Goal: Task Accomplishment & Management: Manage account settings

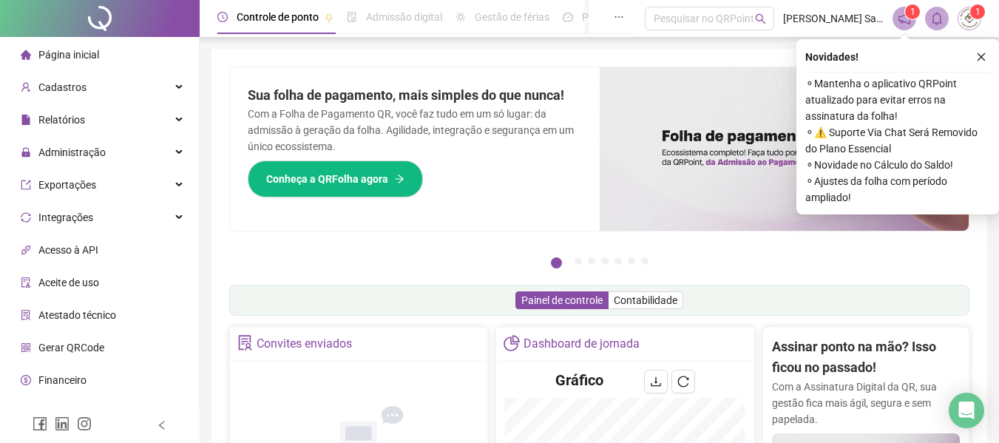
click at [136, 159] on div "Administração" at bounding box center [99, 153] width 193 height 30
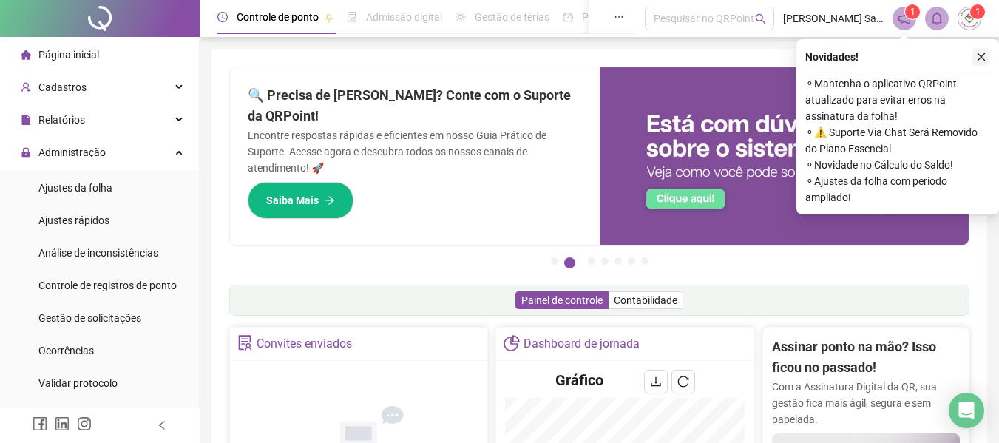
click at [976, 59] on icon "close" at bounding box center [981, 57] width 10 height 10
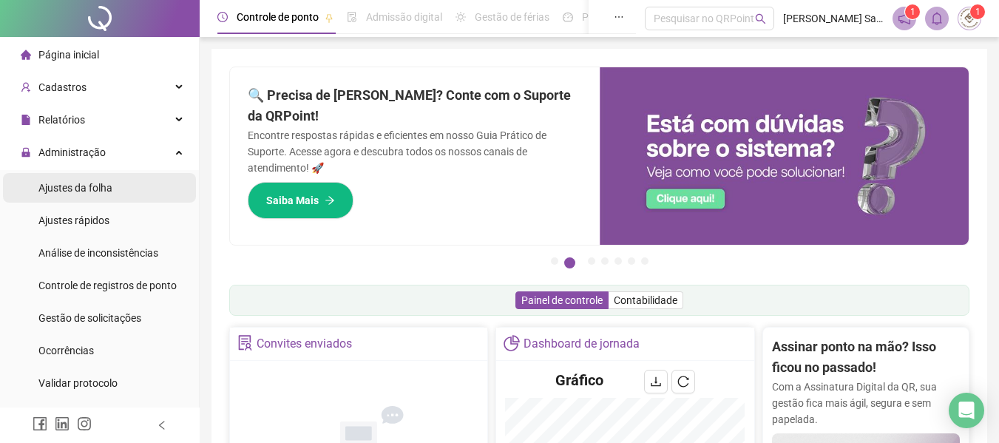
click at [103, 191] on span "Ajustes da folha" at bounding box center [75, 188] width 74 height 12
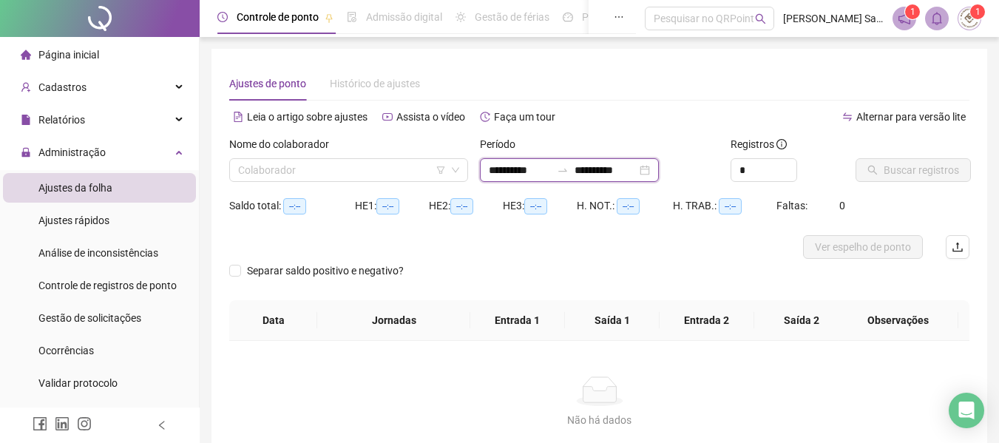
click at [635, 169] on input "**********" at bounding box center [605, 170] width 62 height 16
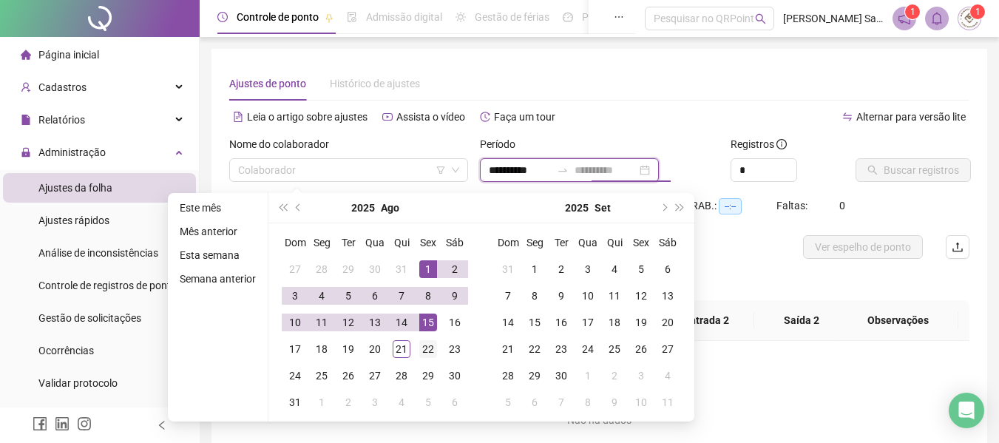
type input "**********"
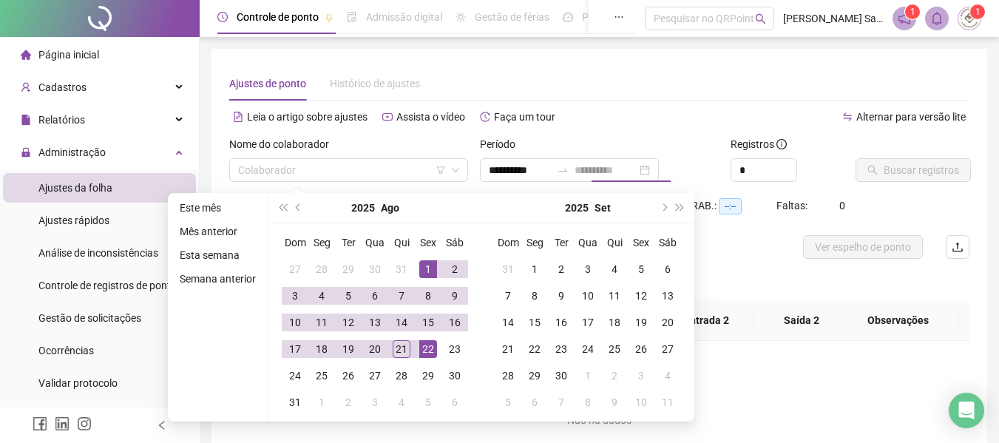
click at [424, 351] on div "22" at bounding box center [428, 349] width 18 height 18
type input "**********"
click at [536, 171] on input "**********" at bounding box center [520, 170] width 62 height 16
click at [354, 173] on input "search" at bounding box center [342, 170] width 208 height 22
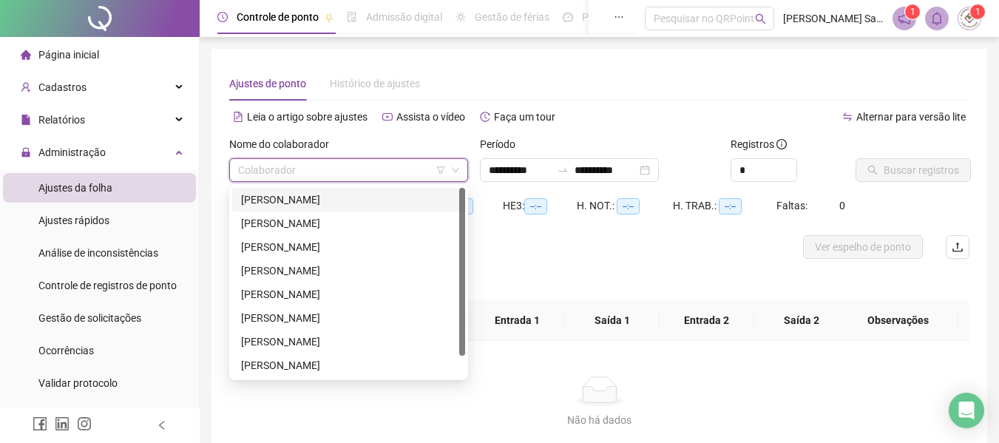
click at [320, 203] on div "[PERSON_NAME]" at bounding box center [348, 199] width 215 height 16
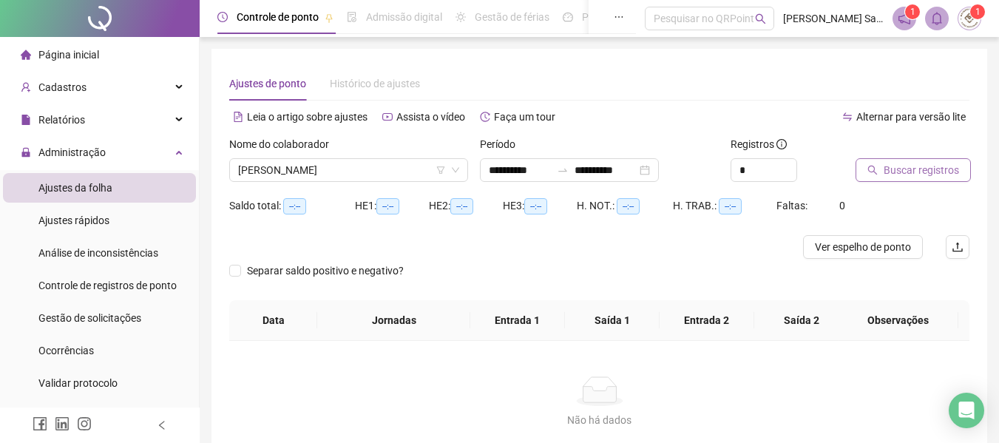
click at [931, 170] on span "Buscar registros" at bounding box center [920, 170] width 75 height 16
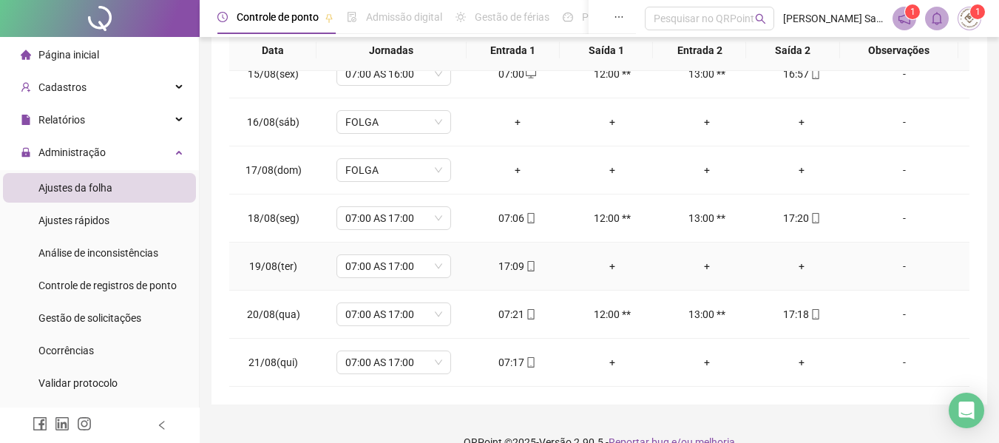
scroll to position [313, 0]
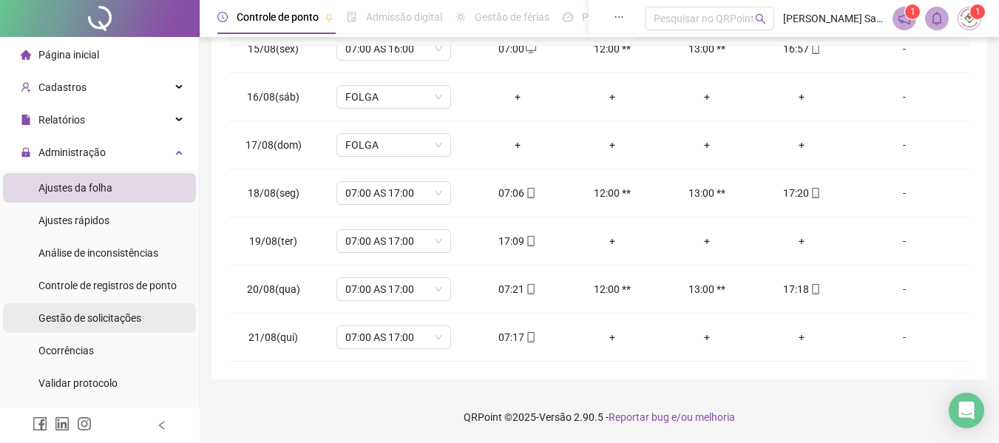
click at [118, 326] on div "Gestão de solicitações" at bounding box center [89, 318] width 103 height 30
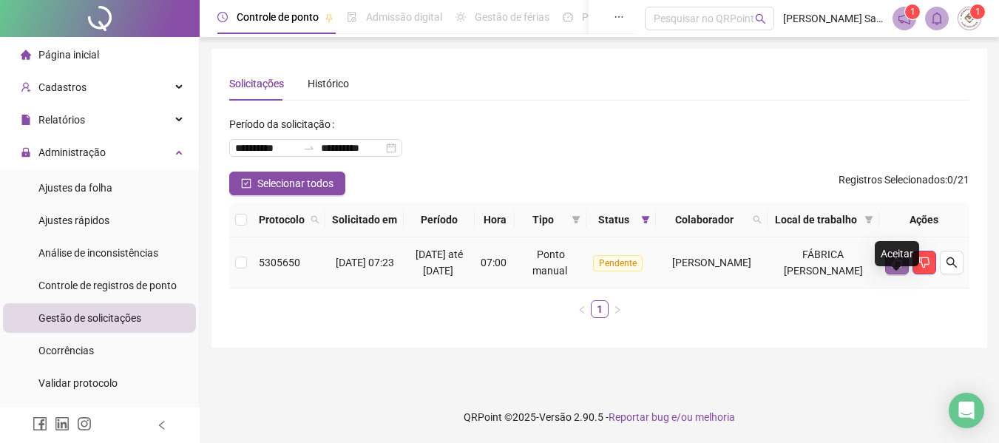
click at [902, 268] on icon "like" at bounding box center [897, 263] width 12 height 12
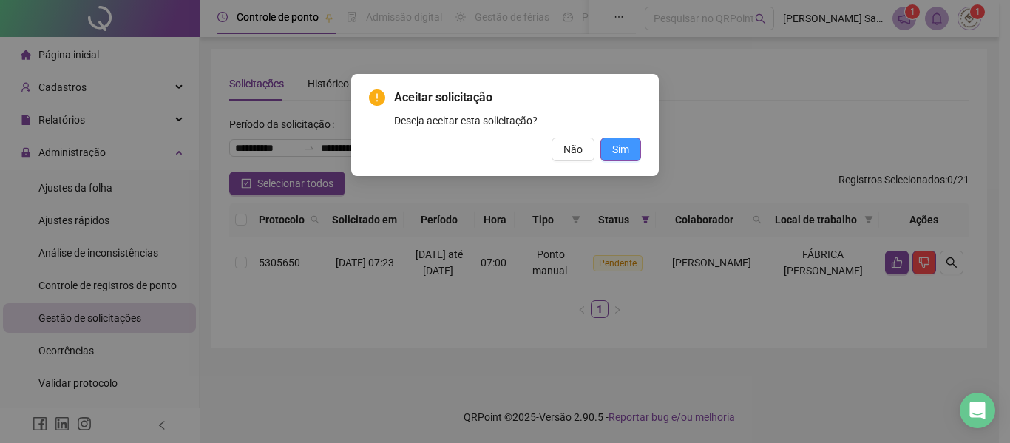
click at [629, 156] on button "Sim" at bounding box center [620, 150] width 41 height 24
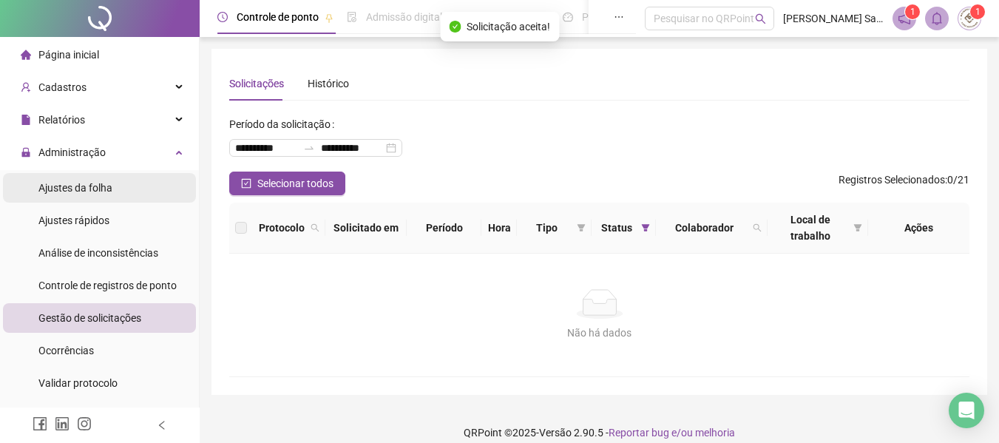
click at [104, 189] on span "Ajustes da folha" at bounding box center [75, 188] width 74 height 12
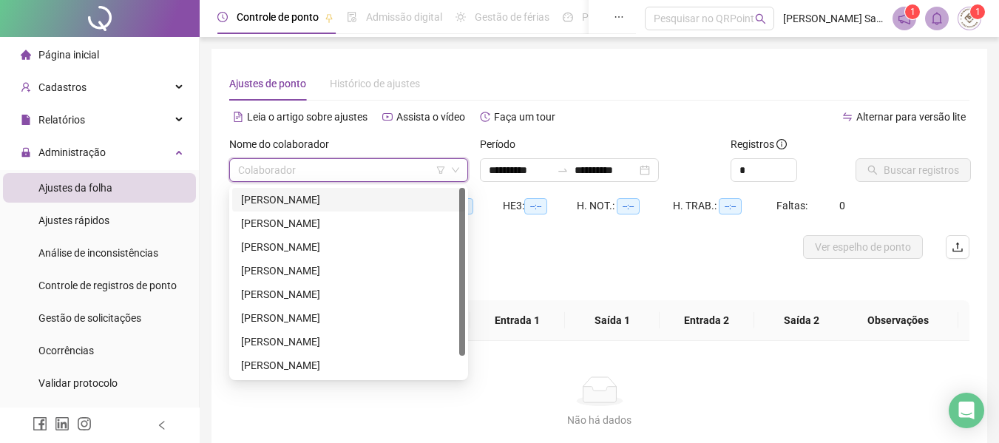
click at [276, 169] on input "search" at bounding box center [342, 170] width 208 height 22
click at [602, 168] on input "**********" at bounding box center [605, 170] width 62 height 16
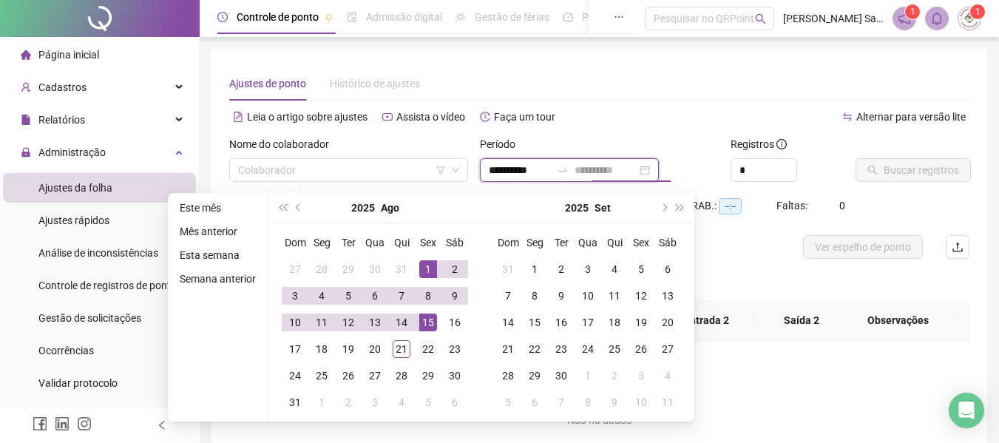
type input "**********"
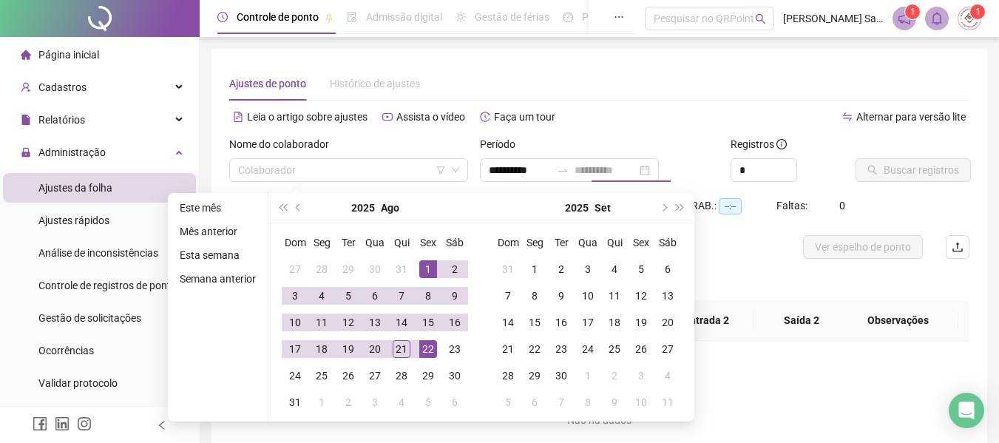
click at [427, 347] on div "22" at bounding box center [428, 349] width 18 height 18
type input "**********"
click at [521, 169] on input "**********" at bounding box center [520, 170] width 62 height 16
click at [370, 171] on input "search" at bounding box center [342, 170] width 208 height 22
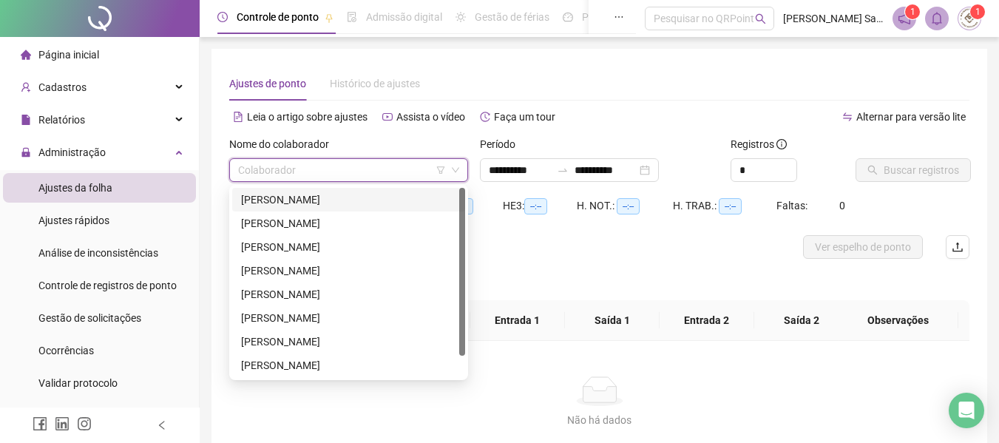
click at [364, 196] on div "[PERSON_NAME]" at bounding box center [348, 199] width 215 height 16
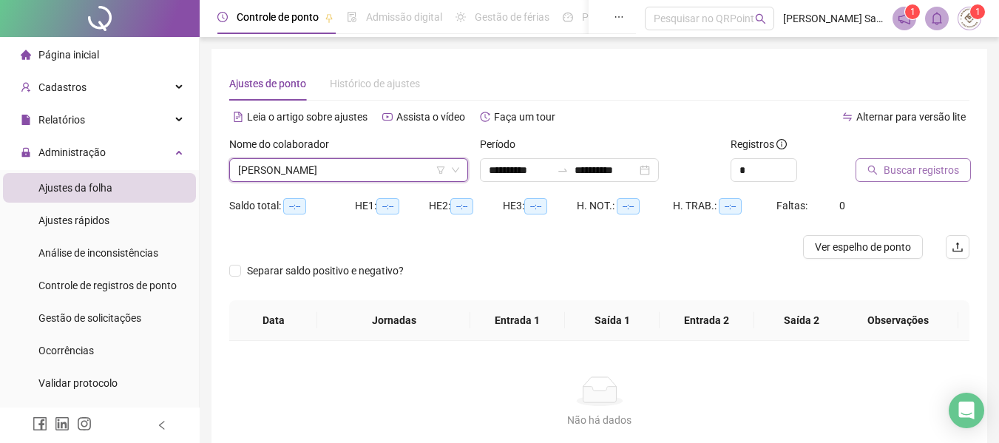
click at [938, 160] on button "Buscar registros" at bounding box center [912, 170] width 115 height 24
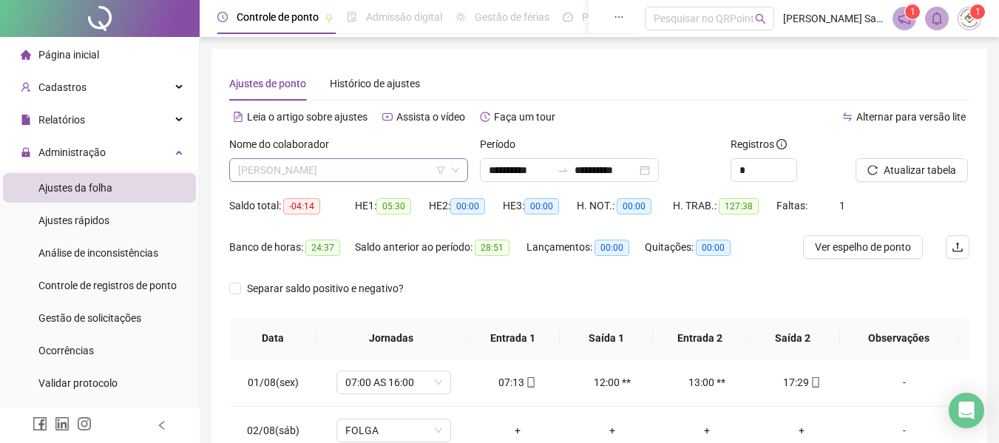
click at [378, 172] on span "[PERSON_NAME]" at bounding box center [348, 170] width 221 height 22
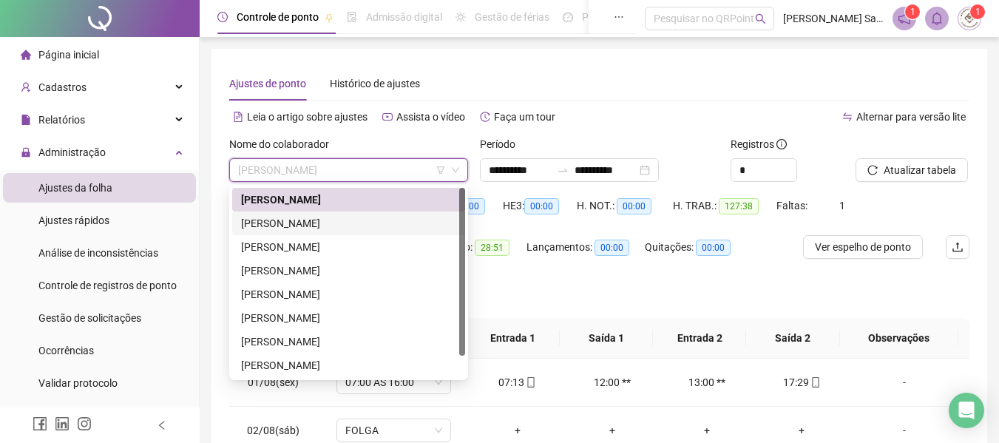
click at [357, 220] on div "[PERSON_NAME]" at bounding box center [348, 223] width 215 height 16
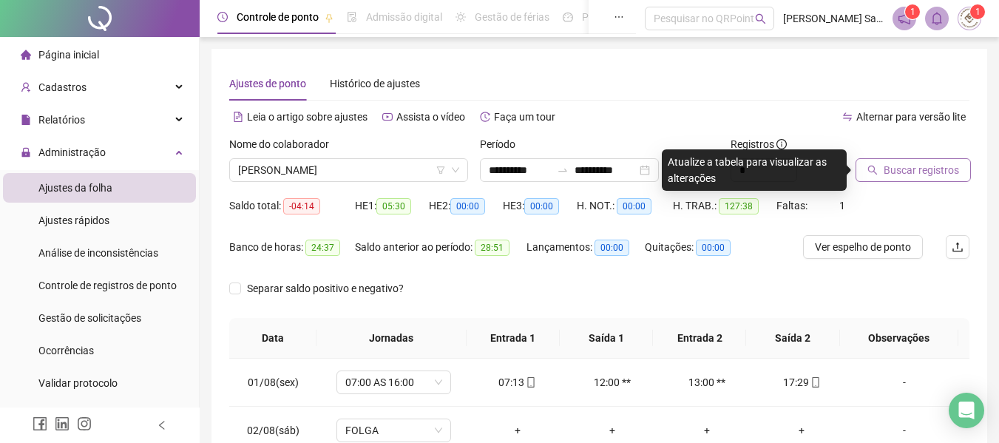
click at [874, 172] on icon "search" at bounding box center [872, 170] width 10 height 10
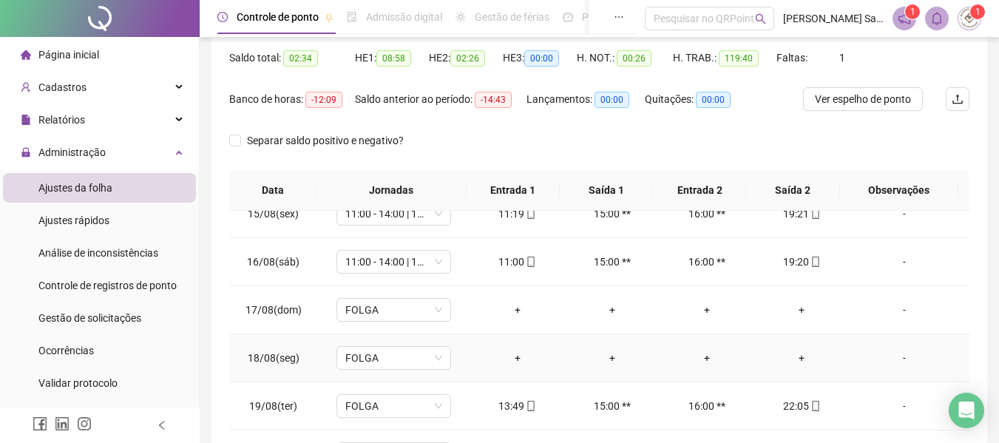
scroll to position [222, 0]
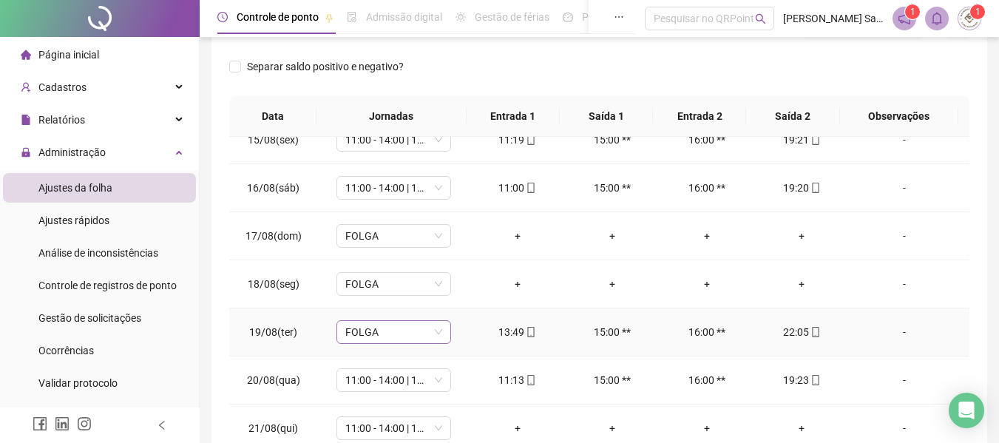
click at [401, 334] on span "FOLGA" at bounding box center [393, 332] width 97 height 22
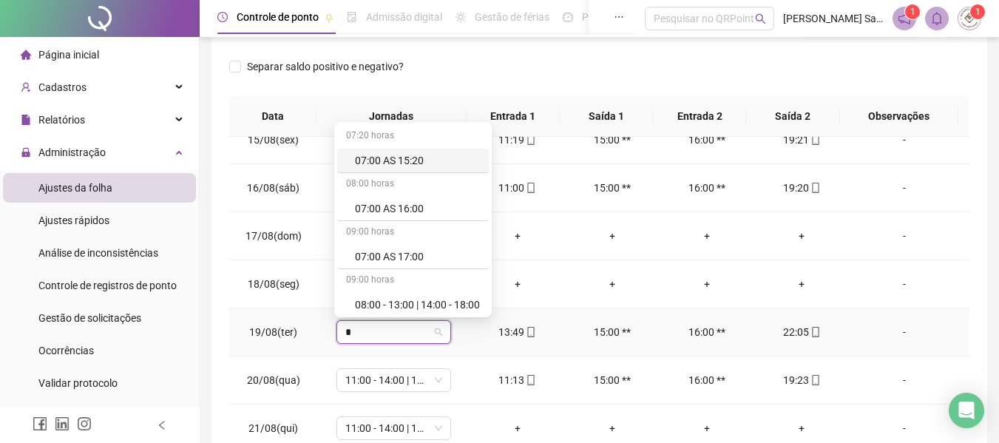
type input "**"
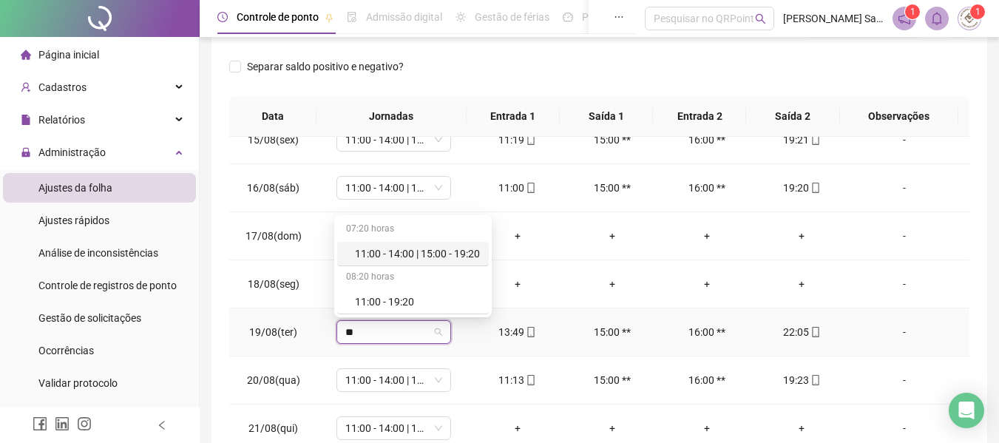
click at [424, 259] on div "11:00 - 14:00 | 15:00 - 19:20" at bounding box center [417, 253] width 125 height 16
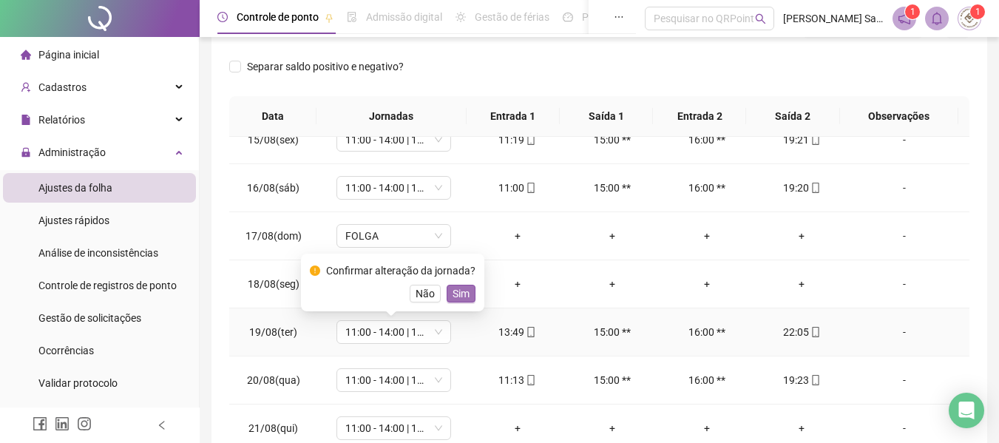
click at [455, 290] on span "Sim" at bounding box center [460, 293] width 17 height 16
click at [455, 290] on td "FOLGA" at bounding box center [393, 284] width 152 height 48
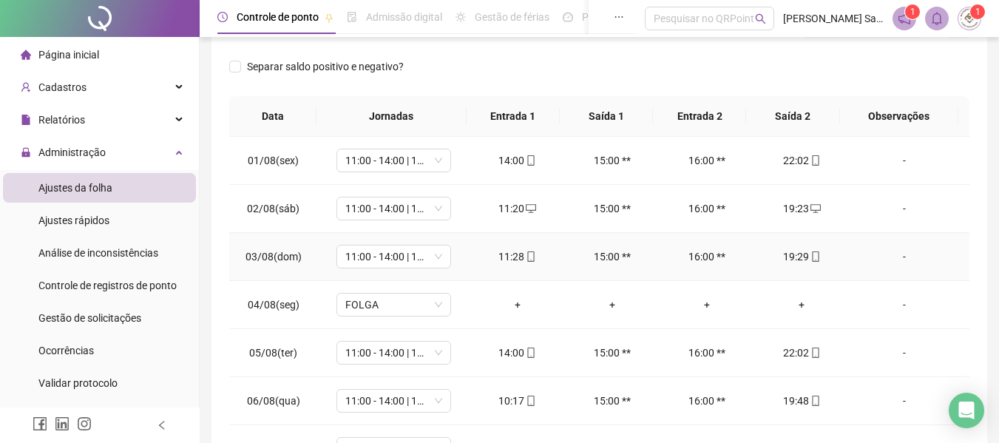
scroll to position [0, 0]
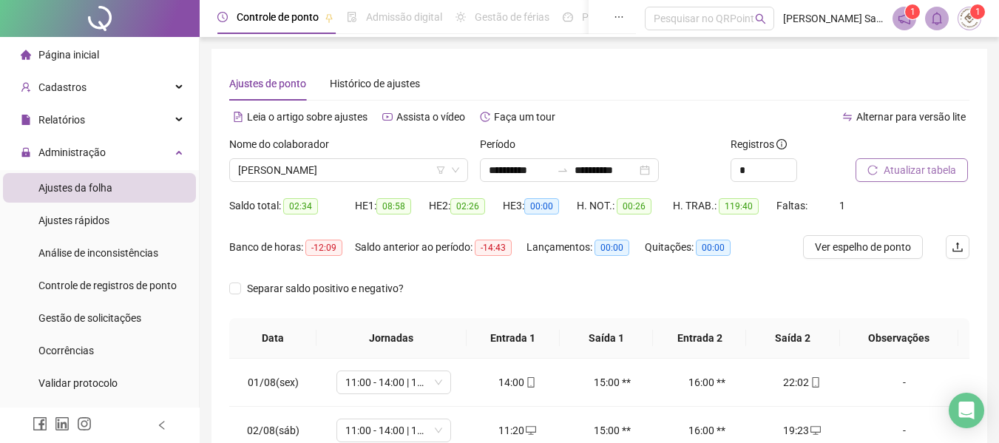
click at [910, 176] on span "Atualizar tabela" at bounding box center [919, 170] width 72 height 16
click at [369, 167] on span "[PERSON_NAME]" at bounding box center [348, 170] width 221 height 22
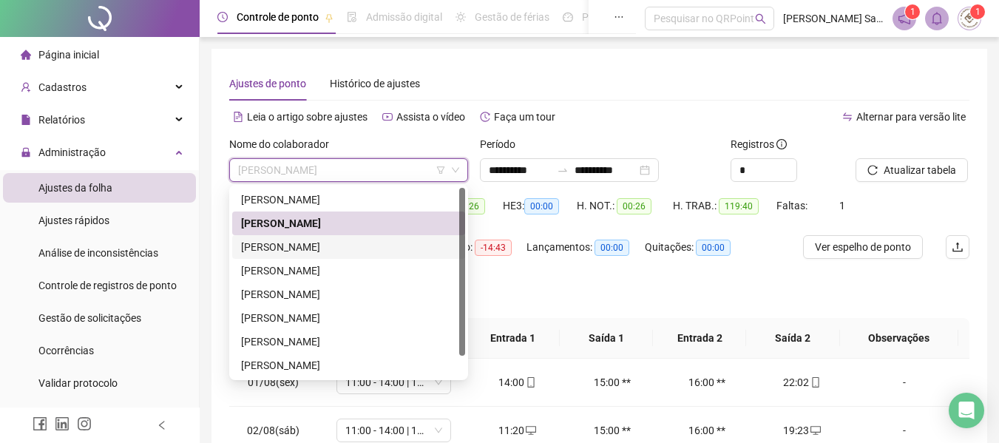
click at [323, 248] on div "[PERSON_NAME]" at bounding box center [348, 247] width 215 height 16
click at [323, 248] on span "-19:25" at bounding box center [323, 248] width 37 height 16
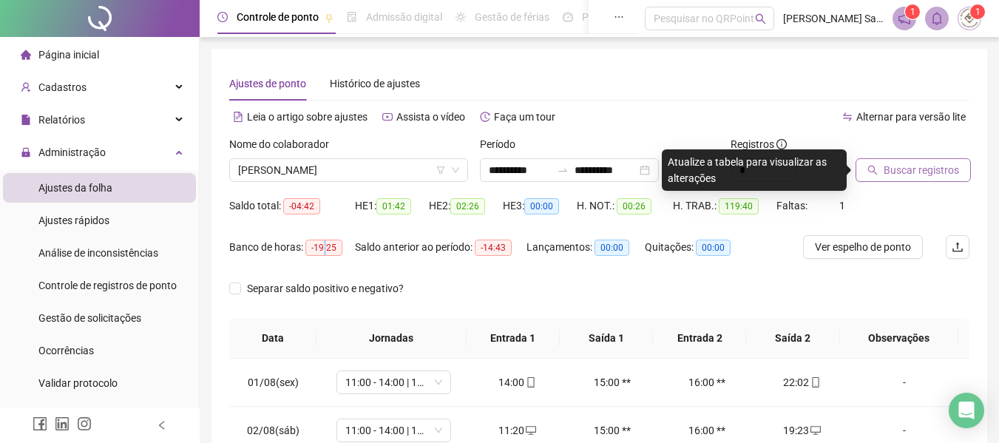
click at [880, 172] on button "Buscar registros" at bounding box center [912, 170] width 115 height 24
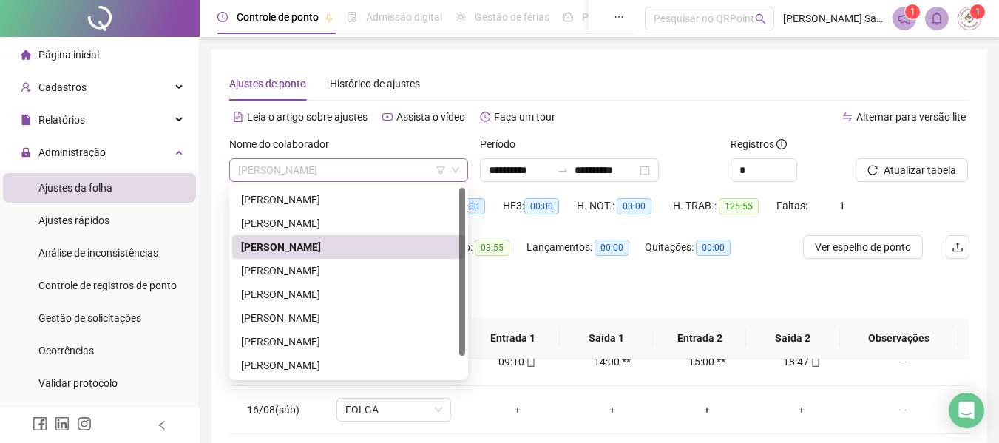
click at [381, 167] on span "[PERSON_NAME]" at bounding box center [348, 170] width 221 height 22
click at [332, 272] on div "[PERSON_NAME]" at bounding box center [348, 270] width 215 height 16
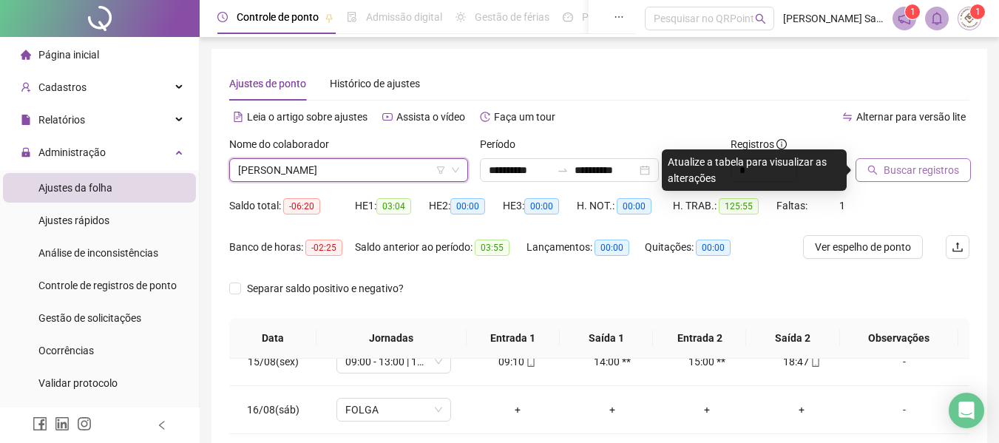
click at [883, 169] on button "Buscar registros" at bounding box center [912, 170] width 115 height 24
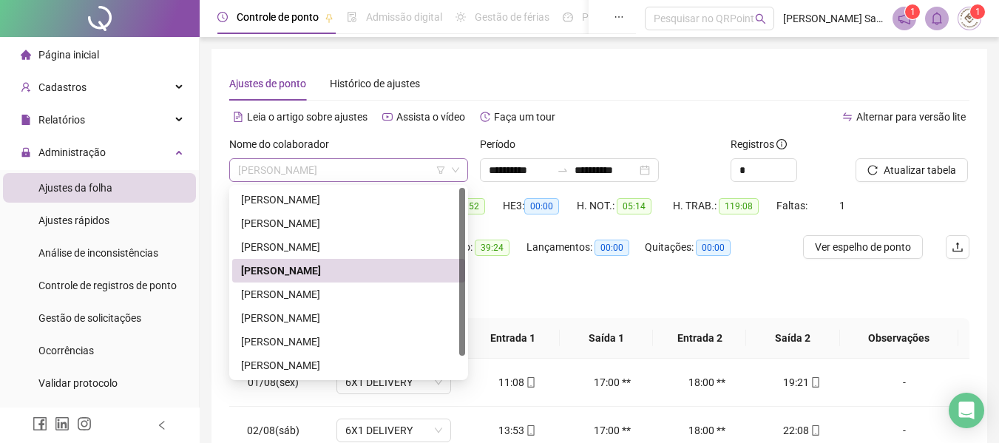
click at [365, 174] on span "[PERSON_NAME]" at bounding box center [348, 170] width 221 height 22
click at [301, 291] on div "[PERSON_NAME]" at bounding box center [348, 294] width 215 height 16
drag, startPoint x: 301, startPoint y: 291, endPoint x: 314, endPoint y: 289, distance: 13.5
click at [301, 291] on span "Separar saldo positivo e negativo?" at bounding box center [325, 288] width 169 height 16
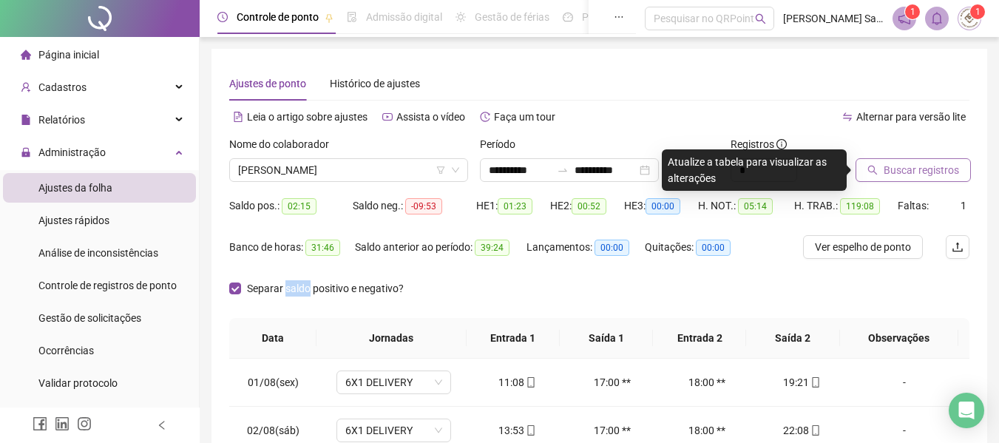
click at [896, 168] on span "Buscar registros" at bounding box center [920, 170] width 75 height 16
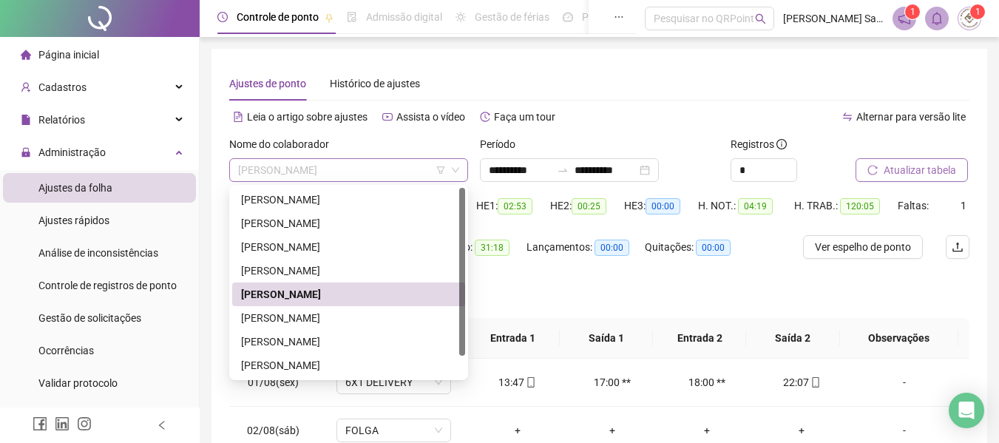
click at [341, 161] on span "[PERSON_NAME]" at bounding box center [348, 170] width 221 height 22
click at [292, 316] on div "[PERSON_NAME]" at bounding box center [348, 318] width 215 height 16
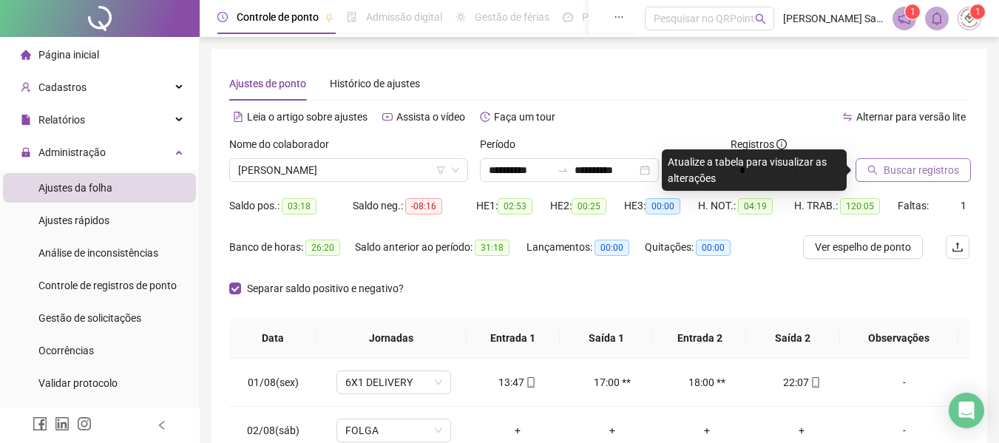
click at [893, 173] on span "Buscar registros" at bounding box center [920, 170] width 75 height 16
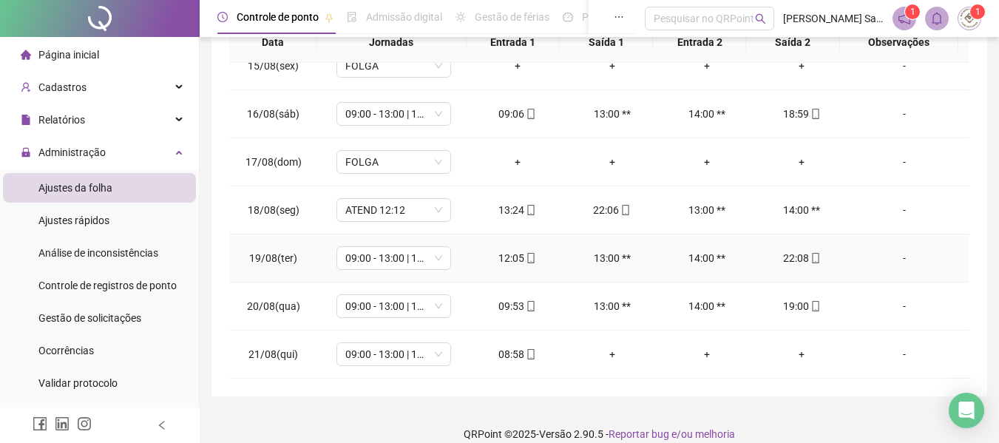
scroll to position [313, 0]
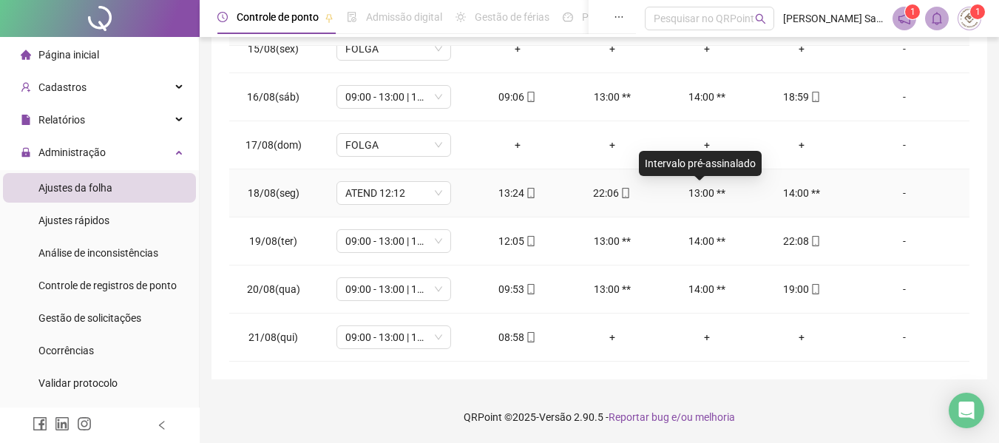
click at [703, 190] on div "13:00 **" at bounding box center [706, 193] width 71 height 16
click at [892, 195] on div "-" at bounding box center [903, 193] width 87 height 16
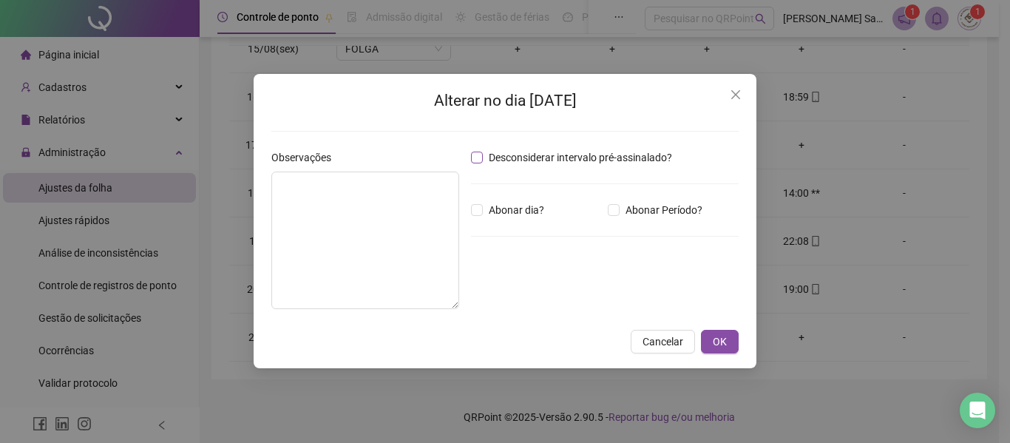
click at [483, 157] on span "Desconsiderar intervalo pré-assinalado?" at bounding box center [580, 157] width 195 height 16
click at [734, 345] on button "OK" at bounding box center [720, 342] width 38 height 24
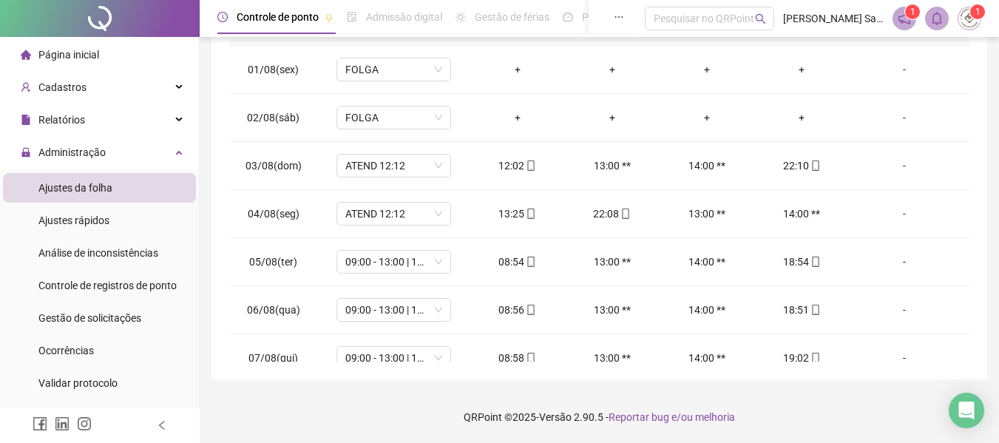
scroll to position [0, 0]
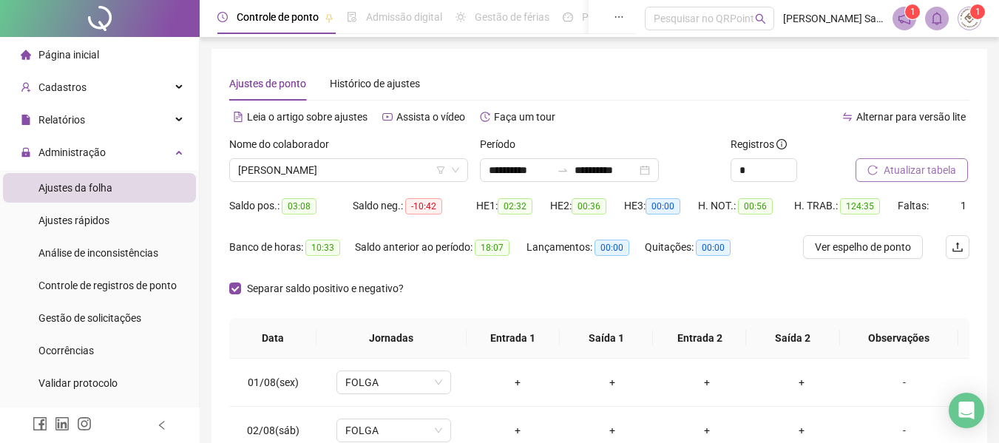
click at [933, 176] on span "Atualizar tabela" at bounding box center [919, 170] width 72 height 16
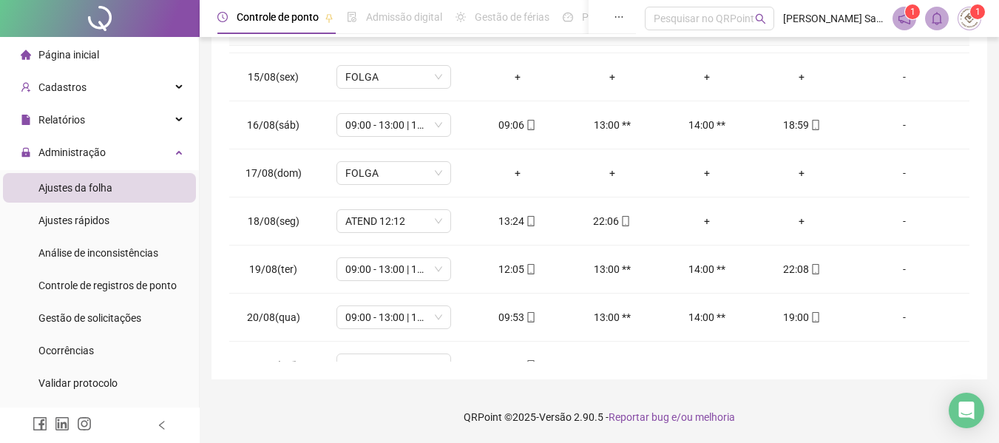
scroll to position [693, 0]
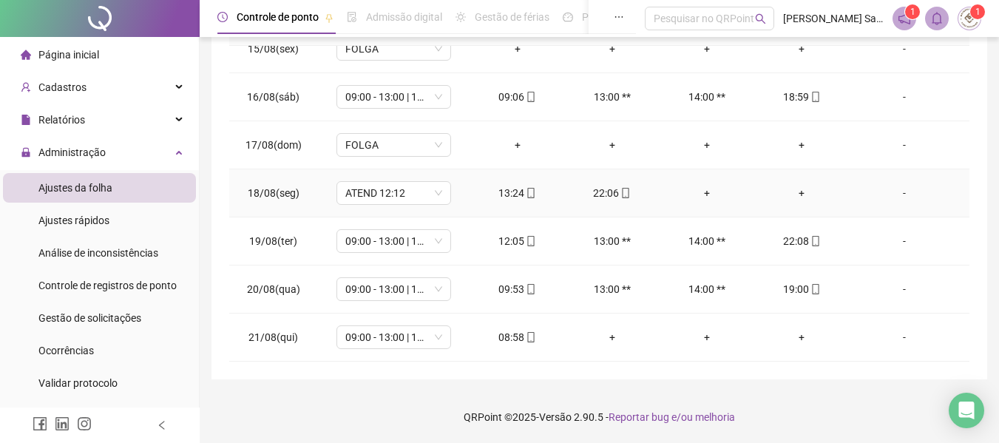
click at [699, 193] on div "+" at bounding box center [706, 193] width 71 height 16
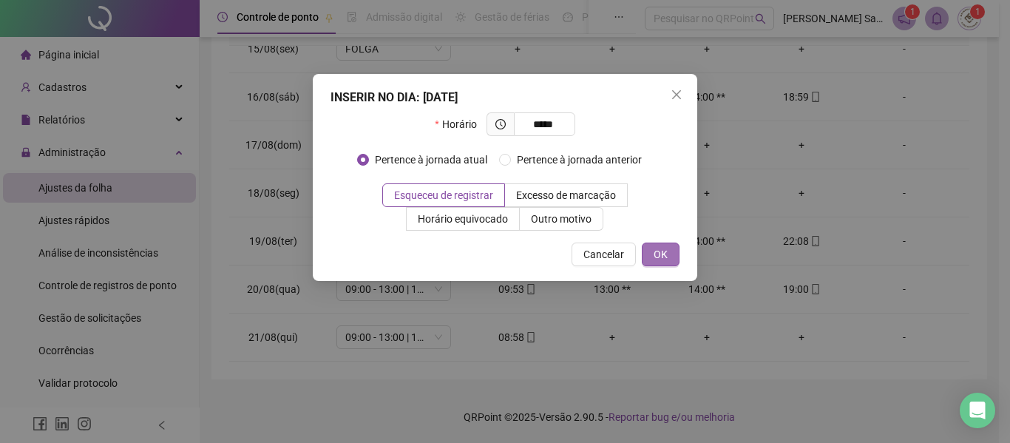
type input "*****"
click at [671, 258] on button "OK" at bounding box center [661, 254] width 38 height 24
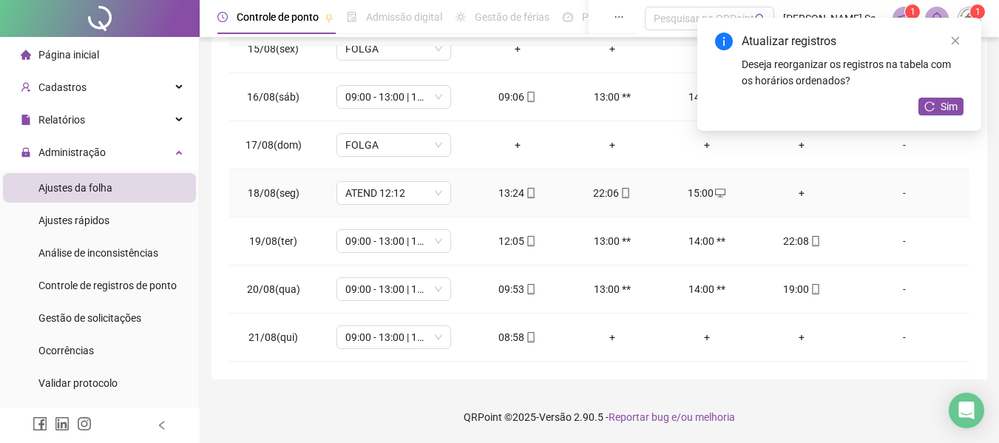
click at [793, 195] on div "+" at bounding box center [801, 193] width 71 height 16
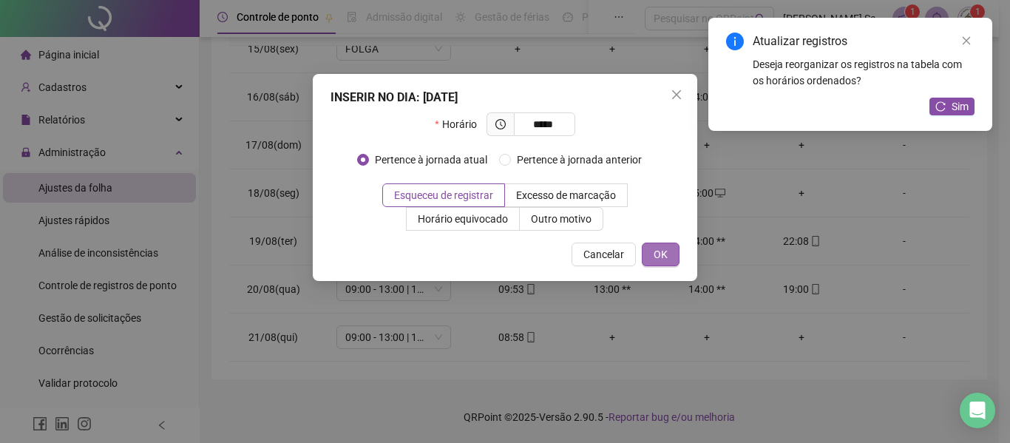
type input "*****"
click at [667, 255] on span "OK" at bounding box center [660, 254] width 14 height 16
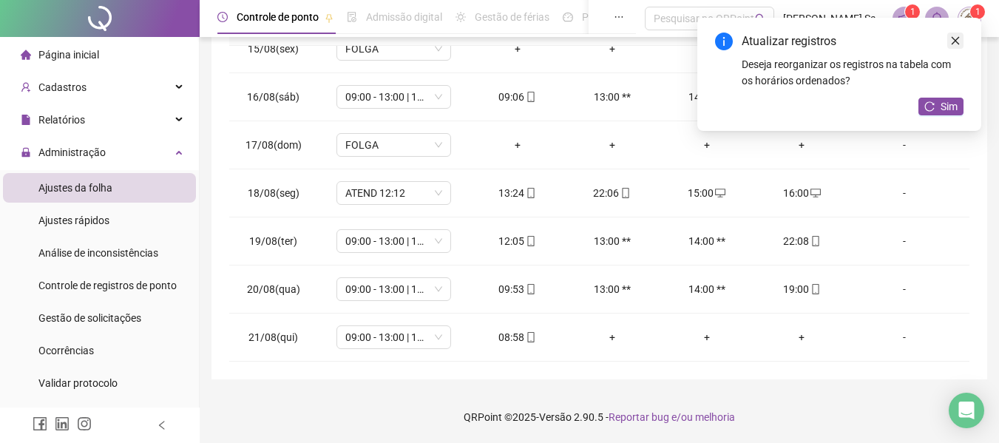
click at [949, 41] on link "Close" at bounding box center [955, 41] width 16 height 16
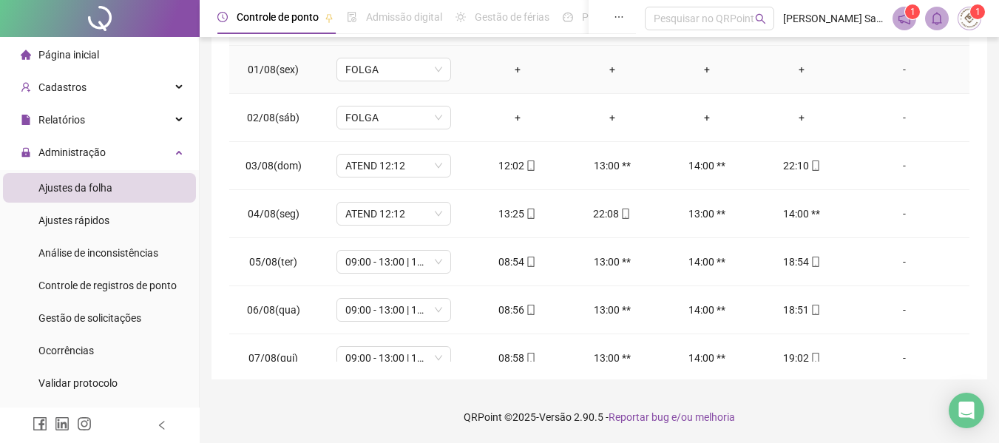
scroll to position [0, 0]
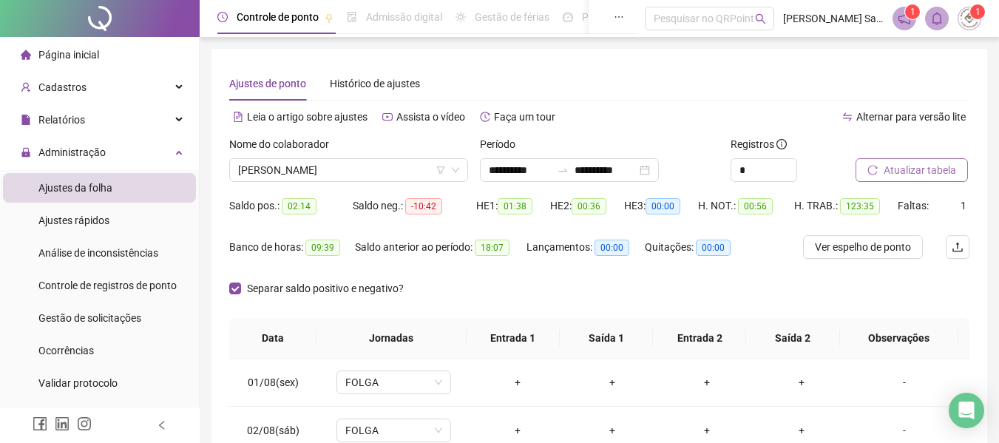
click at [917, 173] on span "Atualizar tabela" at bounding box center [919, 170] width 72 height 16
click at [347, 161] on span "[PERSON_NAME]" at bounding box center [348, 170] width 221 height 22
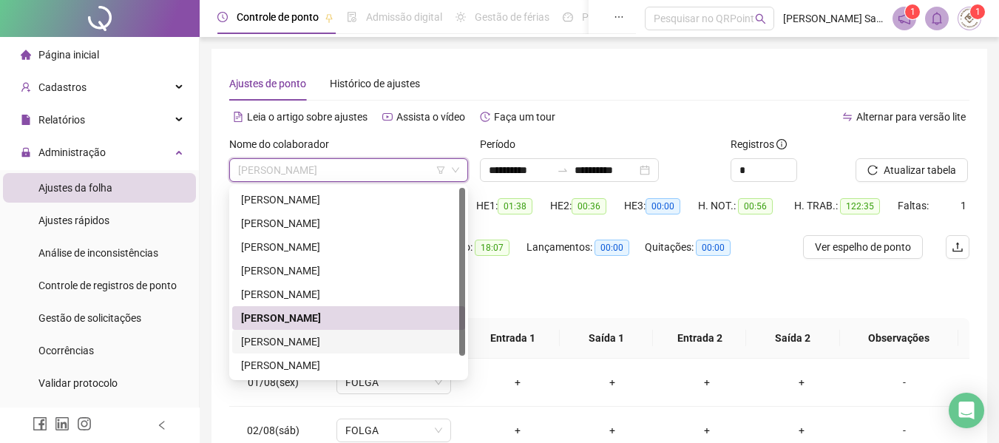
click at [299, 350] on div "[PERSON_NAME]" at bounding box center [348, 342] width 233 height 24
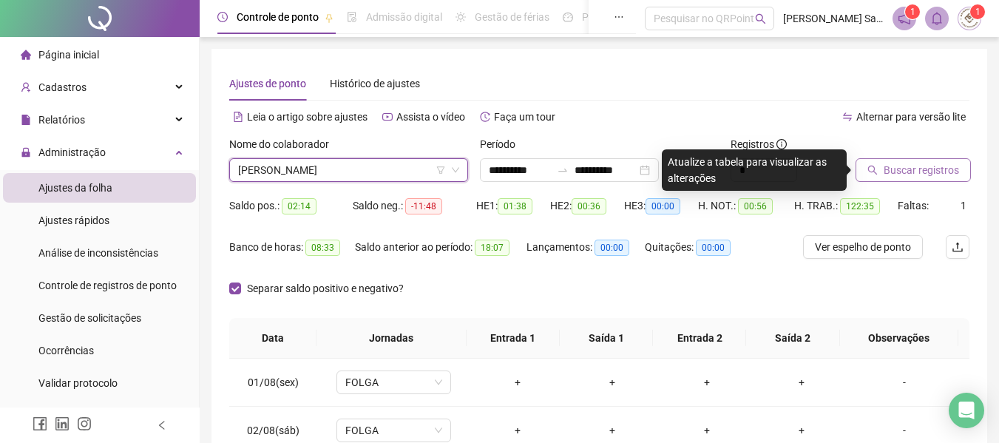
click at [936, 172] on span "Buscar registros" at bounding box center [920, 170] width 75 height 16
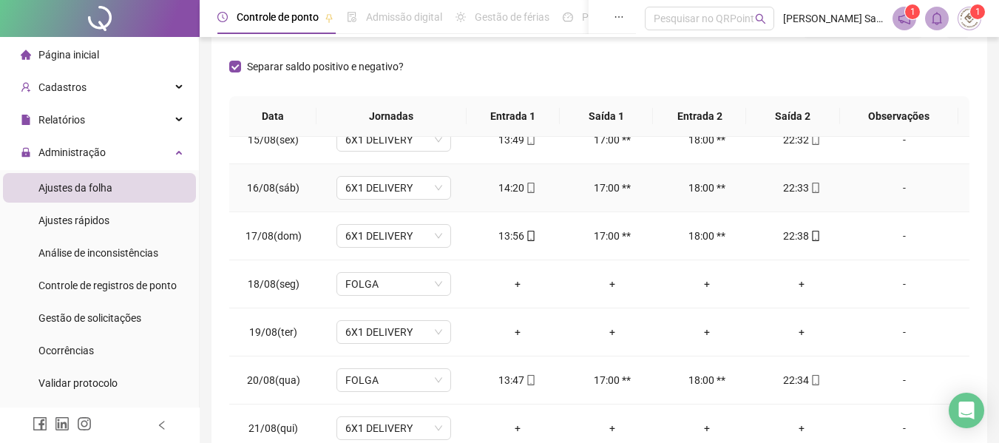
scroll to position [313, 0]
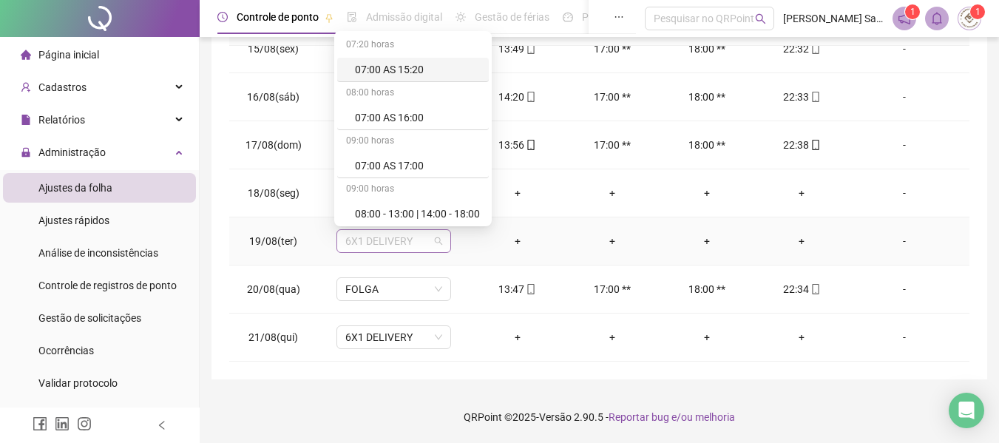
click at [394, 240] on span "6X1 DELIVERY" at bounding box center [393, 241] width 97 height 22
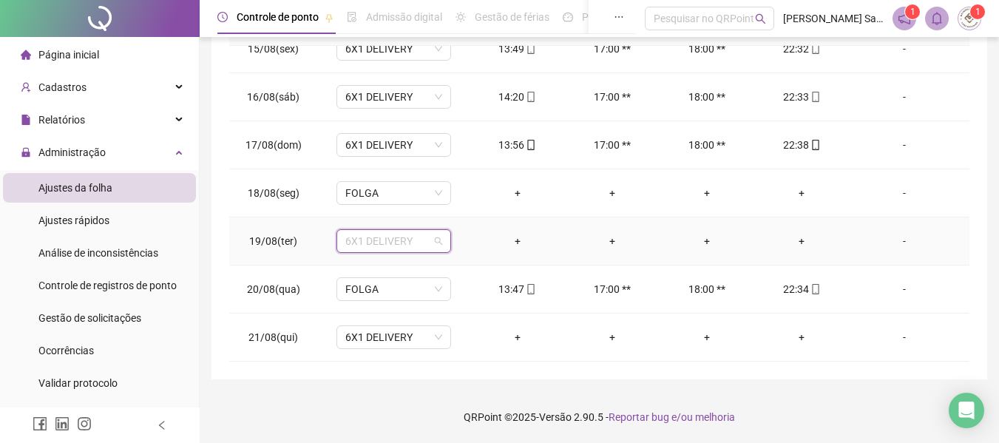
click at [394, 240] on span "6X1 DELIVERY" at bounding box center [393, 241] width 97 height 22
type input "*"
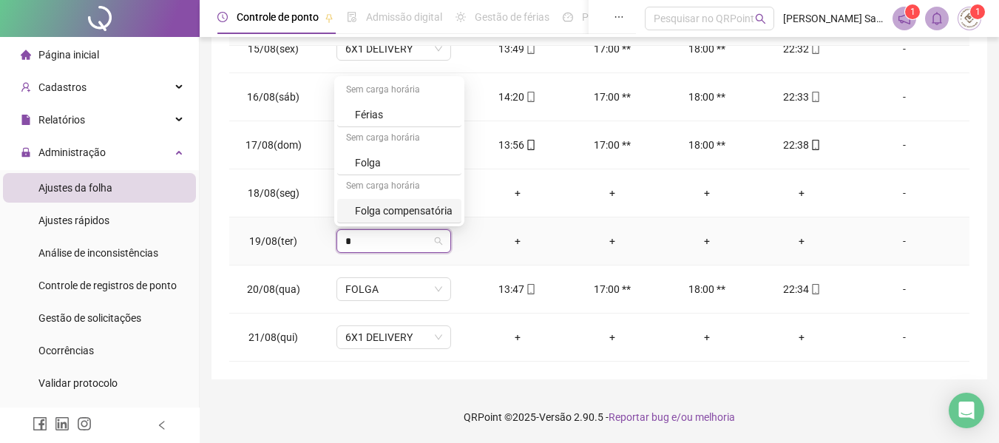
click at [396, 204] on div "Folga compensatória" at bounding box center [404, 211] width 98 height 16
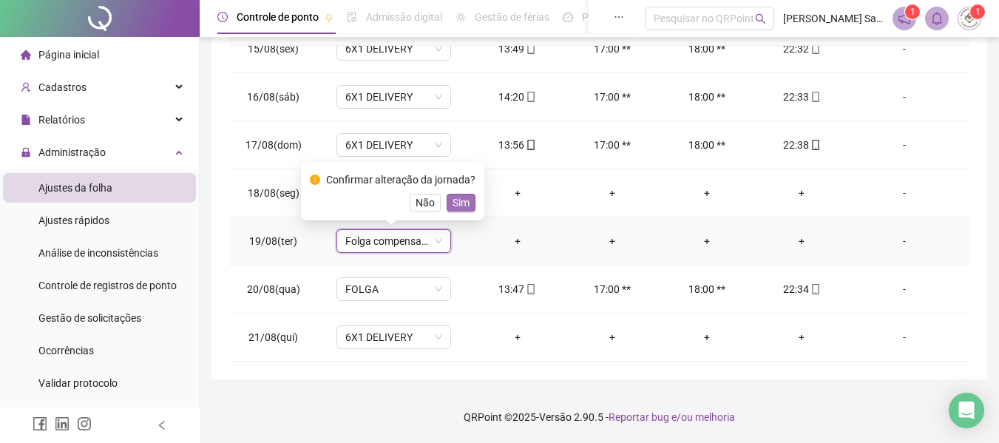
click at [466, 203] on span "Sim" at bounding box center [460, 202] width 17 height 16
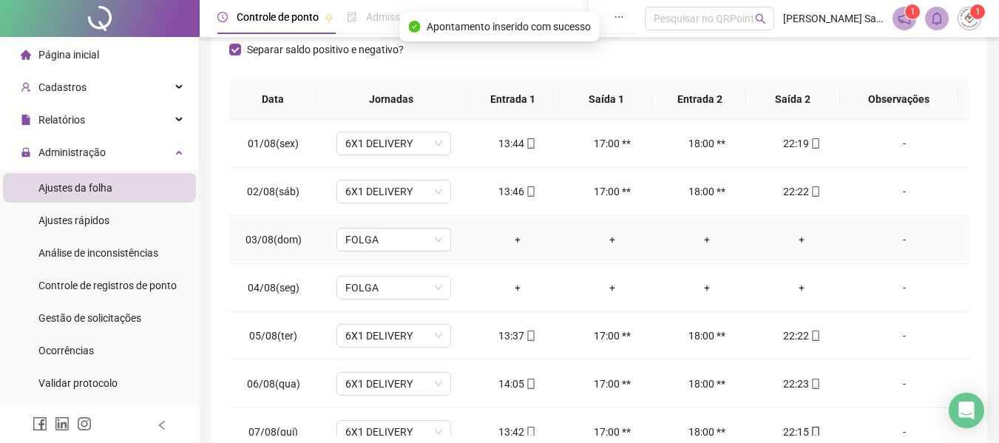
scroll to position [0, 0]
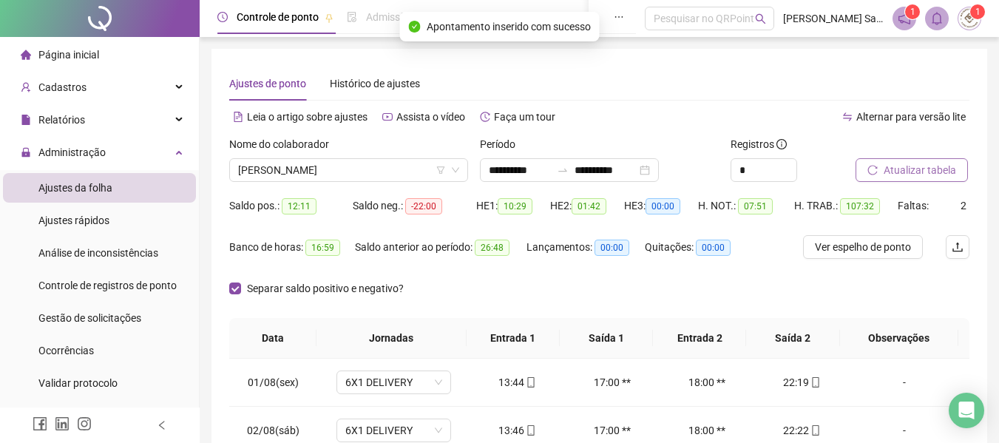
click at [904, 169] on span "Atualizar tabela" at bounding box center [919, 170] width 72 height 16
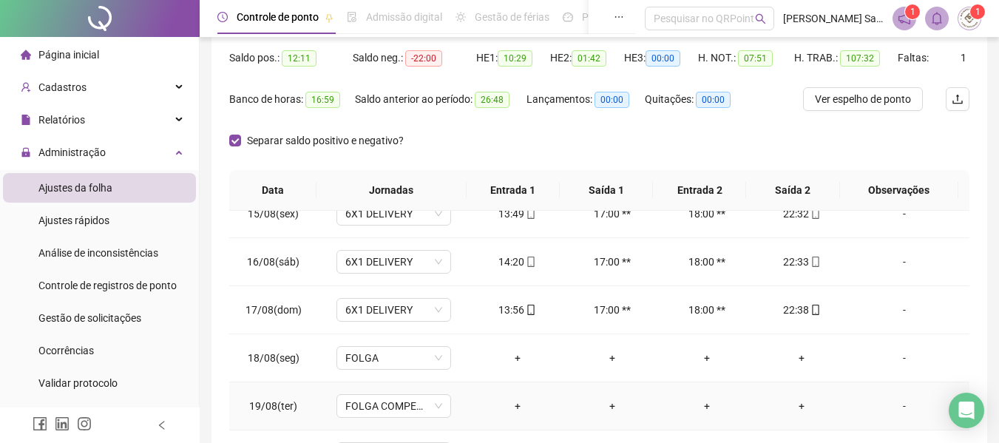
scroll to position [313, 0]
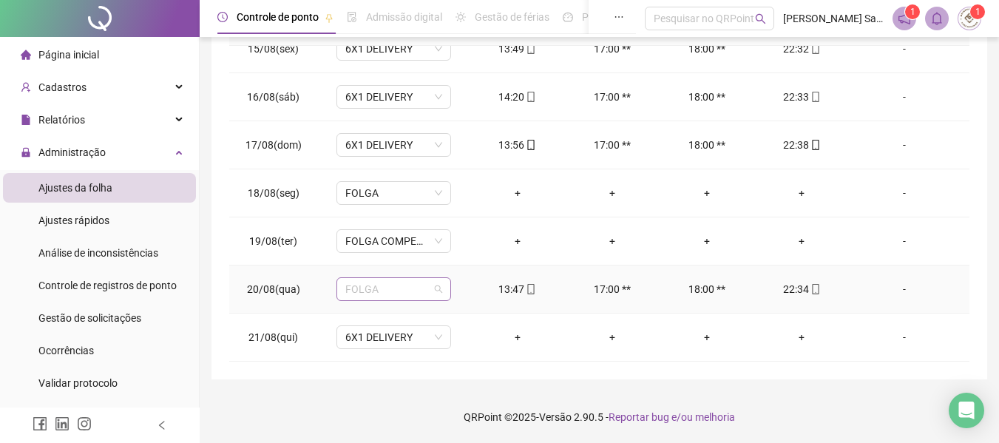
click at [387, 291] on span "FOLGA" at bounding box center [393, 289] width 97 height 22
click at [416, 234] on span "FOLGA COMPENSATÓRIA" at bounding box center [393, 241] width 97 height 22
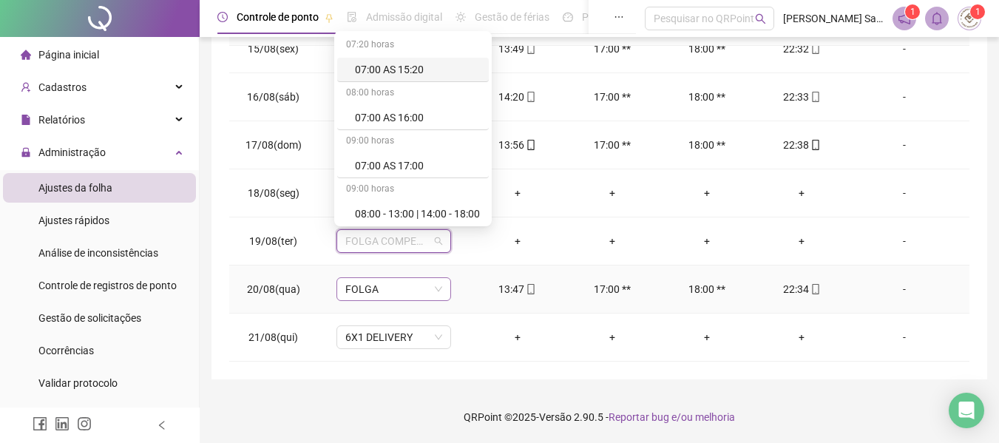
click at [405, 288] on span "FOLGA" at bounding box center [393, 289] width 97 height 22
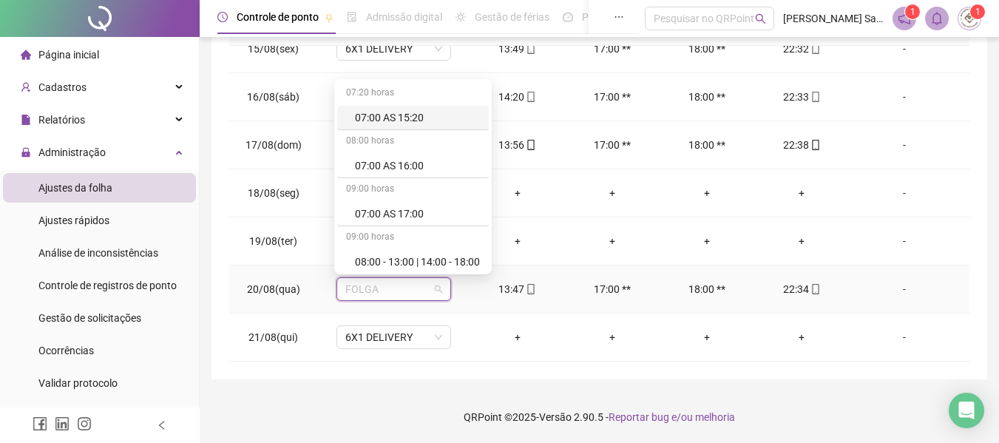
type input "*"
click at [393, 170] on div "6X1 DELIVERY" at bounding box center [396, 165] width 82 height 16
click at [393, 170] on td "FOLGA" at bounding box center [393, 193] width 152 height 48
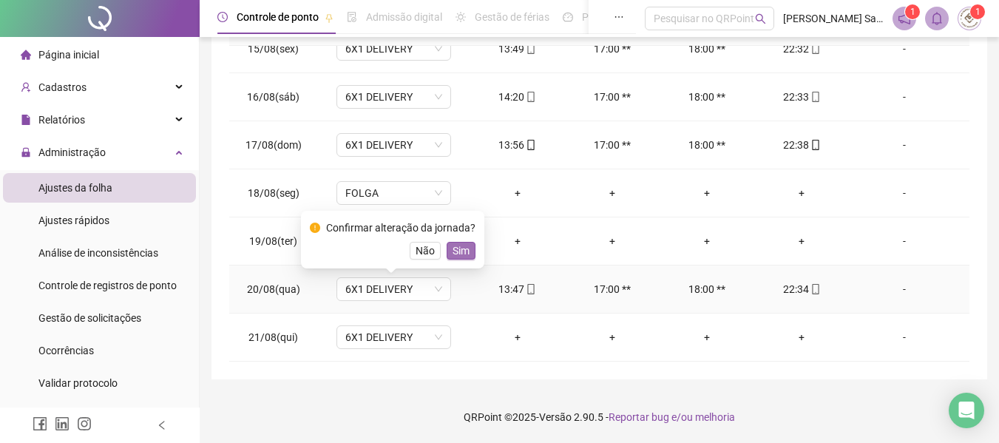
click at [462, 253] on span "Sim" at bounding box center [460, 250] width 17 height 16
click at [462, 253] on td "FOLGA COMPENSATÓRIA" at bounding box center [393, 241] width 152 height 48
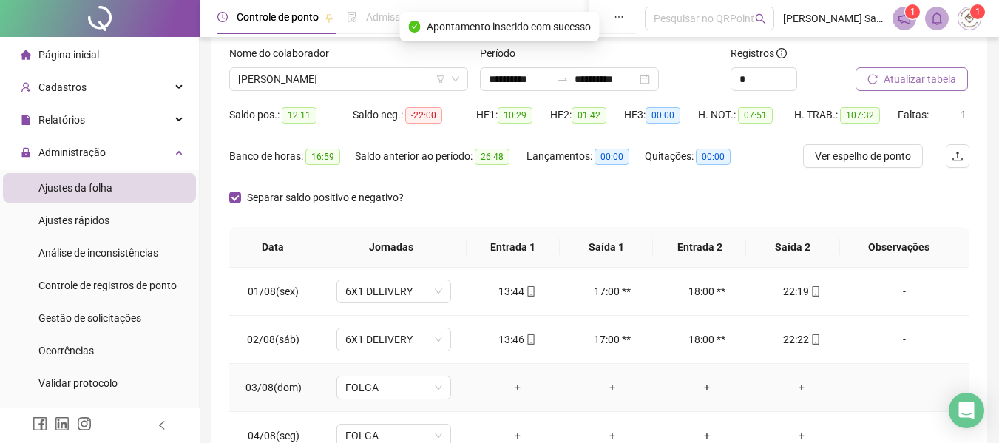
scroll to position [0, 0]
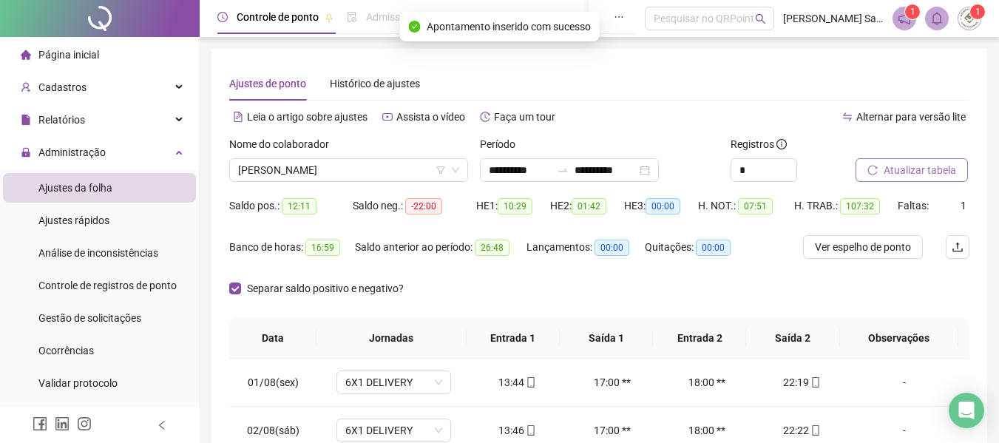
click at [934, 174] on span "Atualizar tabela" at bounding box center [919, 170] width 72 height 16
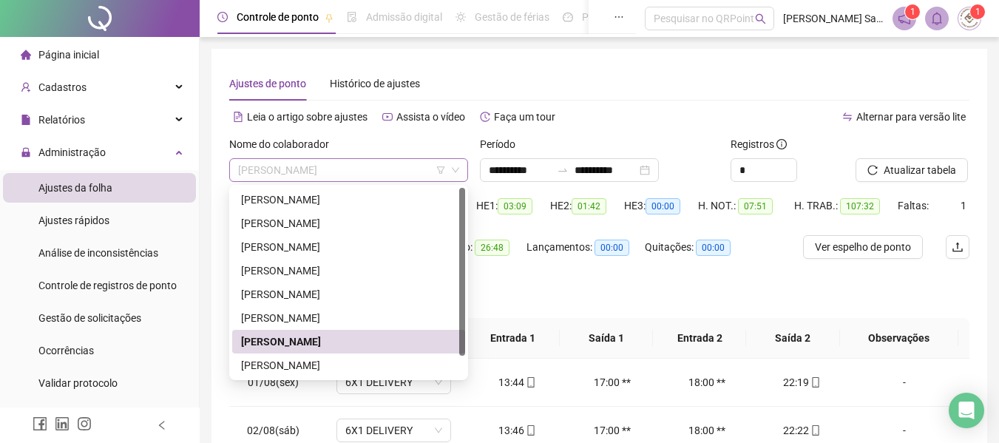
click at [336, 166] on span "[PERSON_NAME]" at bounding box center [348, 170] width 221 height 22
click at [325, 361] on div "[PERSON_NAME]" at bounding box center [348, 365] width 215 height 16
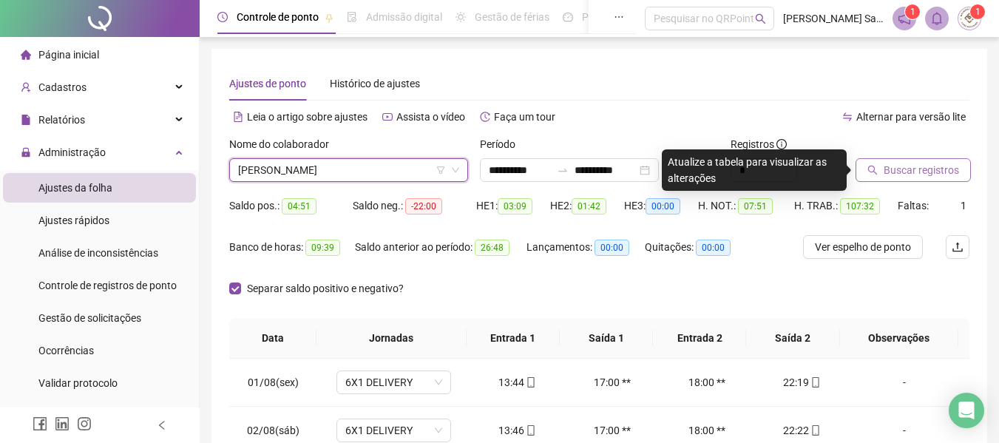
click at [936, 166] on span "Buscar registros" at bounding box center [920, 170] width 75 height 16
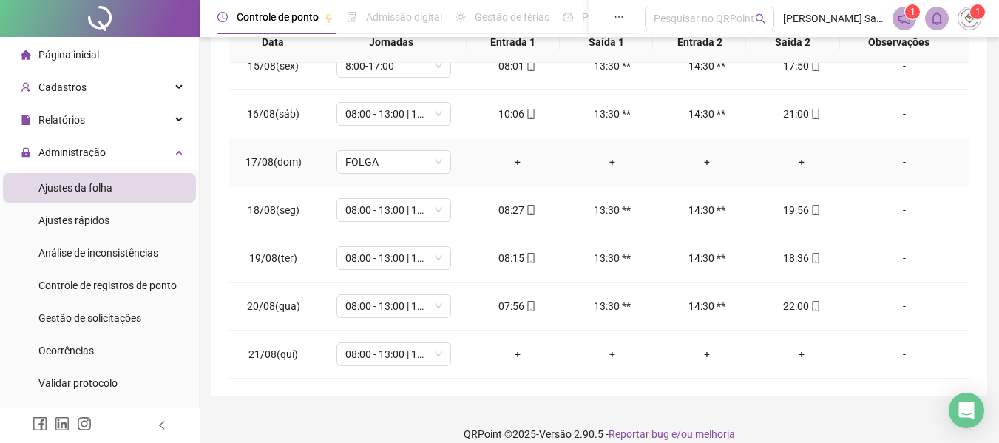
scroll to position [313, 0]
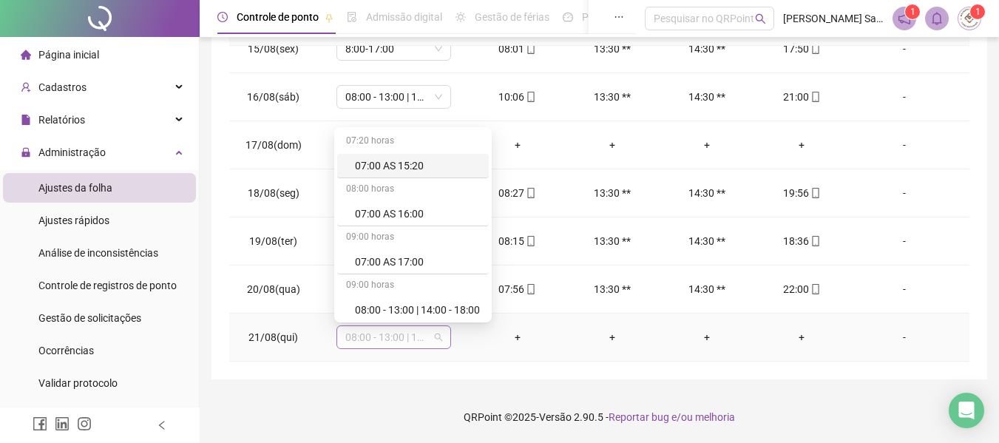
click at [385, 339] on span "08:00 - 13:00 | 14:00 - 18:00" at bounding box center [393, 337] width 97 height 22
type input "*"
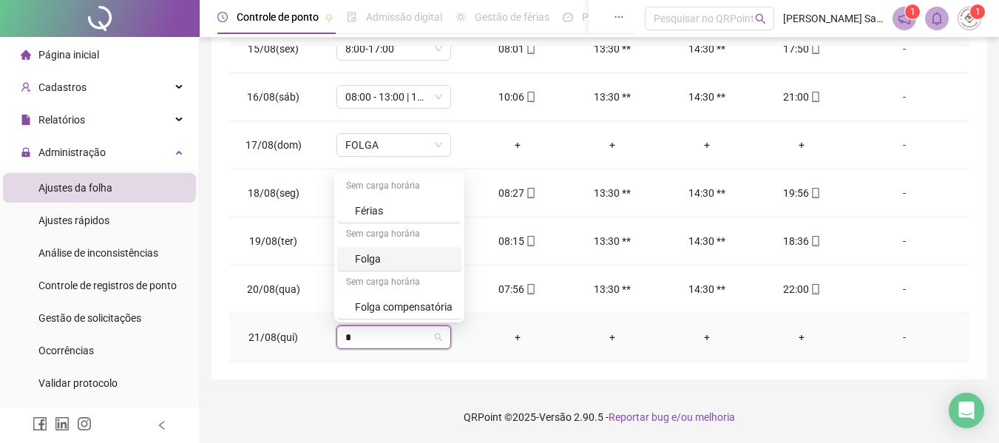
click at [400, 265] on div "Folga" at bounding box center [404, 259] width 98 height 16
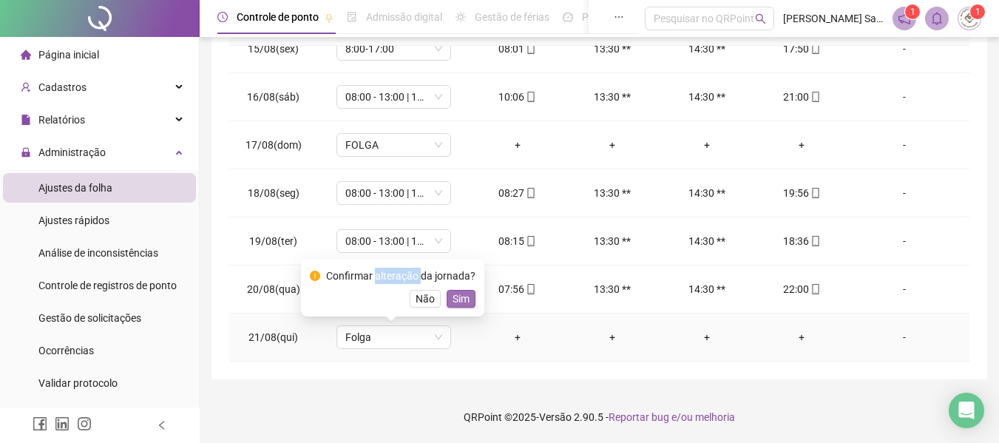
click at [461, 299] on span "Sim" at bounding box center [460, 299] width 17 height 16
click at [461, 299] on td "08:00 - 13:00 | 14:00 - 18:00" at bounding box center [393, 289] width 152 height 48
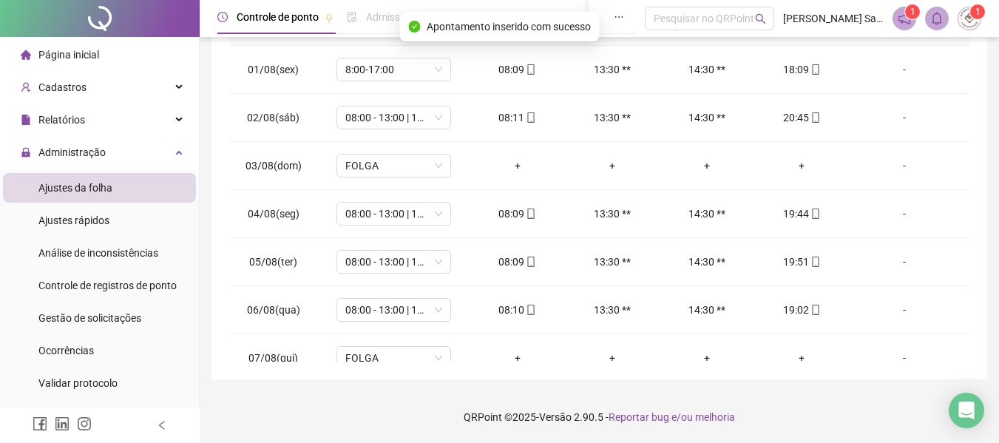
scroll to position [17, 0]
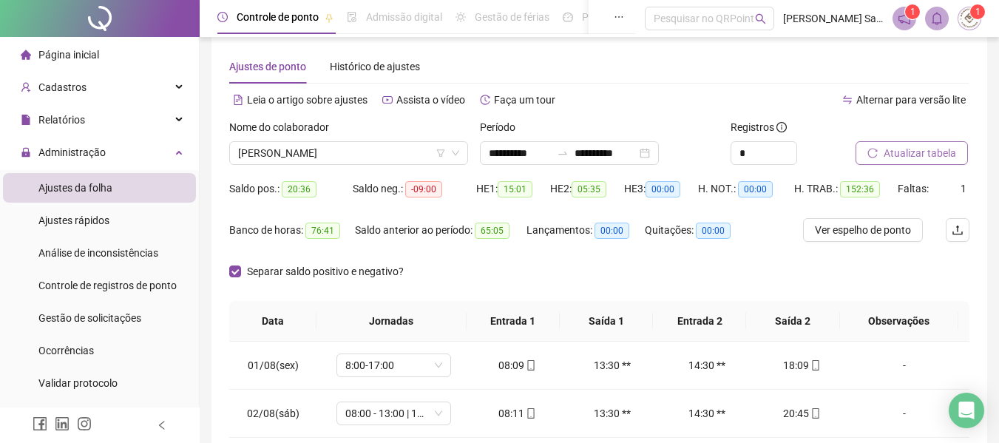
click at [897, 152] on span "Atualizar tabela" at bounding box center [919, 153] width 72 height 16
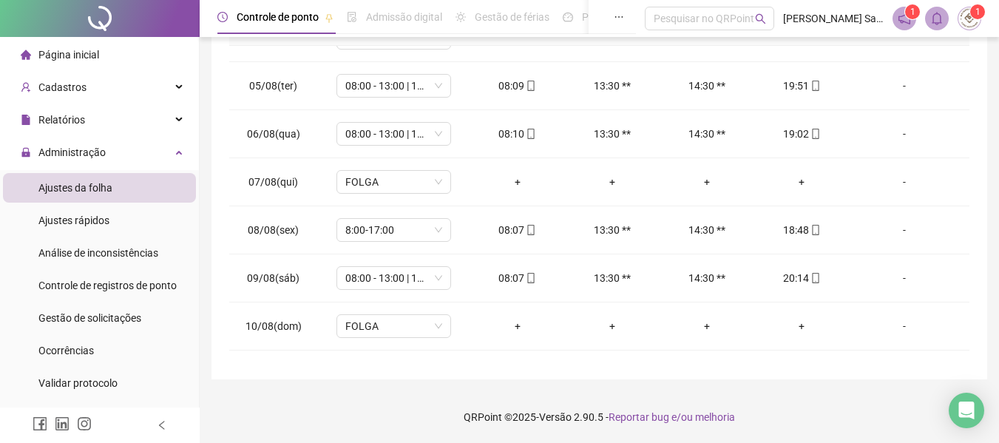
scroll to position [0, 0]
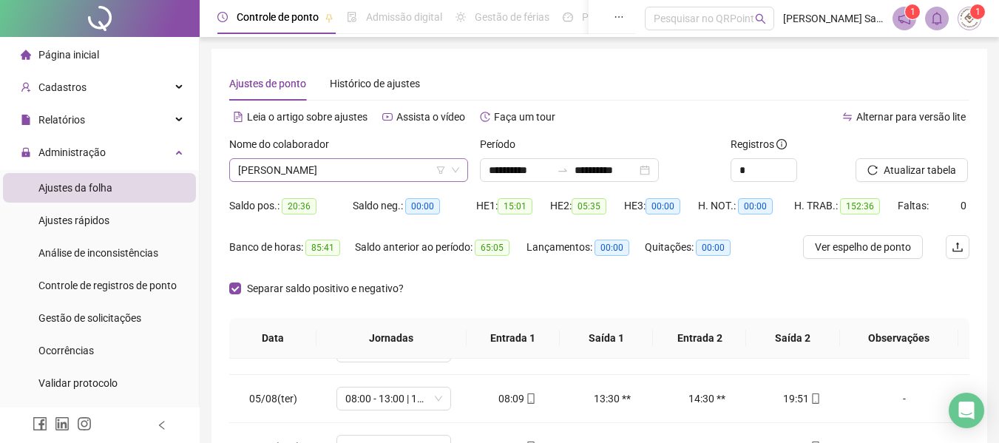
click at [273, 166] on span "[PERSON_NAME]" at bounding box center [348, 170] width 221 height 22
